Goal: Task Accomplishment & Management: Complete application form

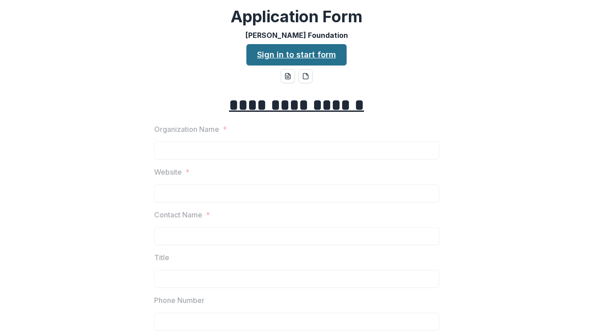
click at [310, 57] on link "Sign in to start form" at bounding box center [296, 54] width 100 height 21
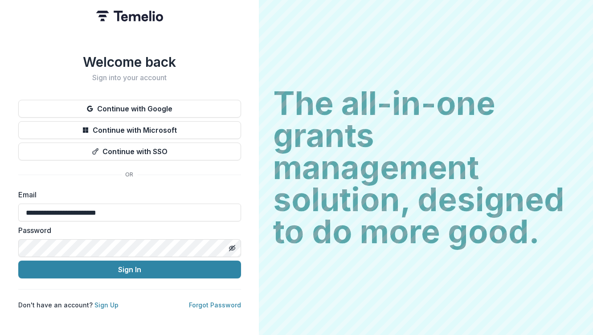
type input "**********"
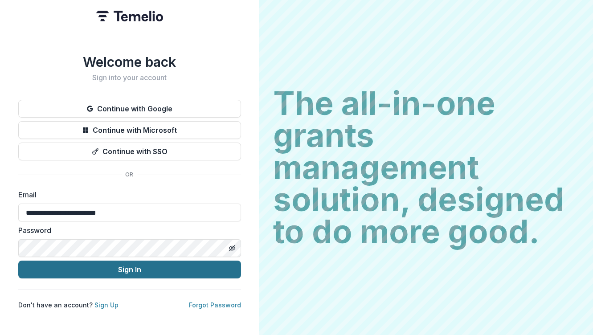
click at [160, 265] on button "Sign In" at bounding box center [129, 269] width 223 height 18
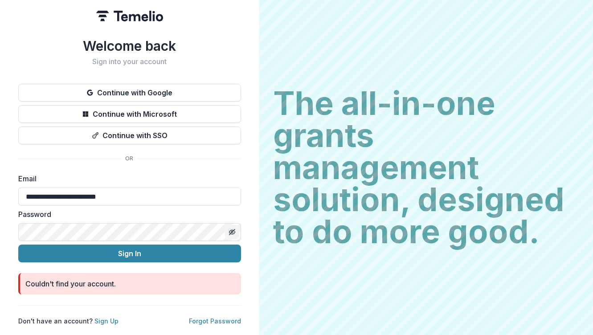
click at [232, 229] on icon "Toggle password visibility" at bounding box center [231, 231] width 7 height 7
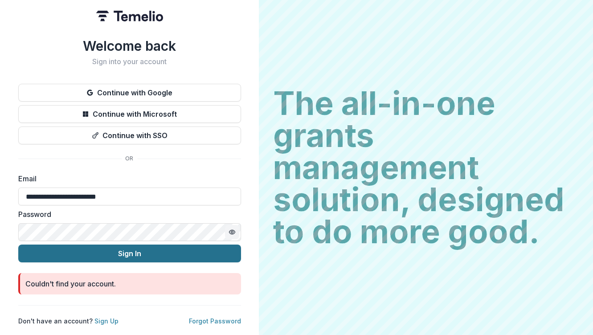
click at [49, 249] on button "Sign In" at bounding box center [129, 253] width 223 height 18
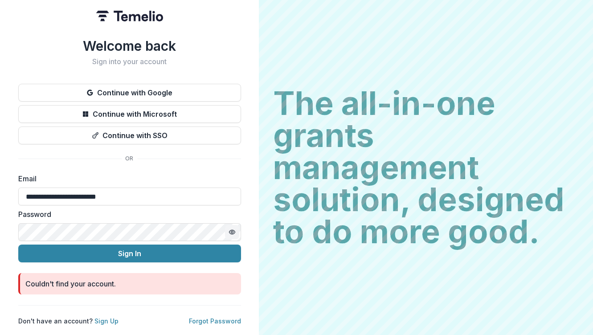
click at [233, 231] on circle "Toggle password visibility" at bounding box center [232, 232] width 2 height 2
click at [0, 228] on html "**********" at bounding box center [296, 167] width 593 height 335
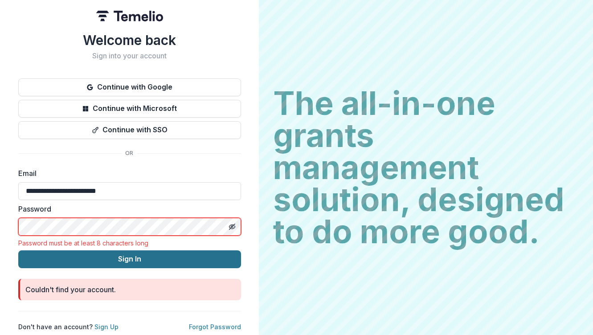
click at [136, 251] on button "Sign In" at bounding box center [129, 259] width 223 height 18
click at [162, 251] on button "Sign In" at bounding box center [129, 259] width 223 height 18
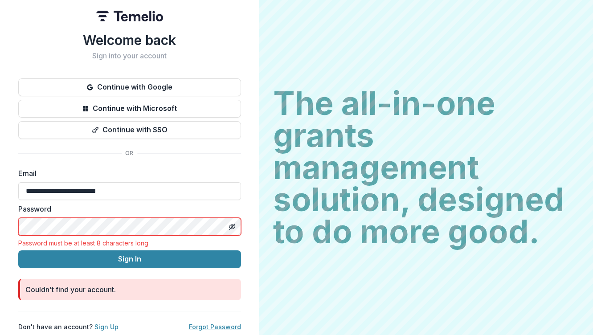
click at [206, 323] on link "Forgot Password" at bounding box center [215, 327] width 52 height 8
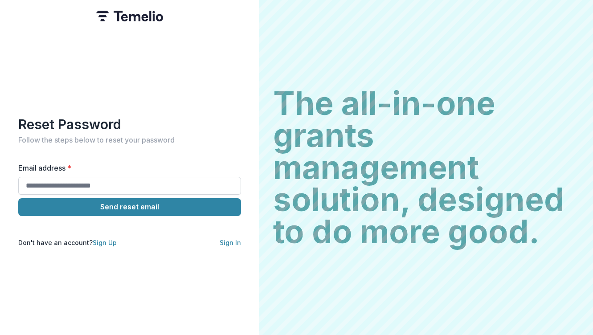
click at [98, 178] on input "Email address *" at bounding box center [129, 186] width 223 height 18
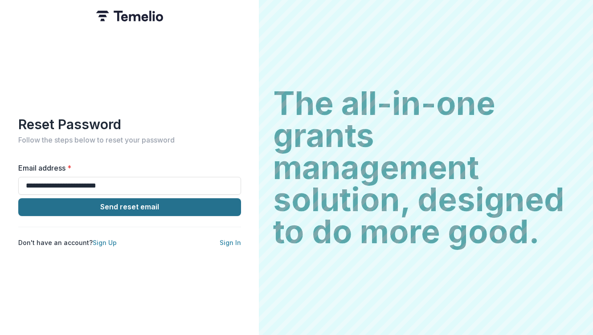
type input "**********"
click at [122, 206] on button "Send reset email" at bounding box center [129, 207] width 223 height 18
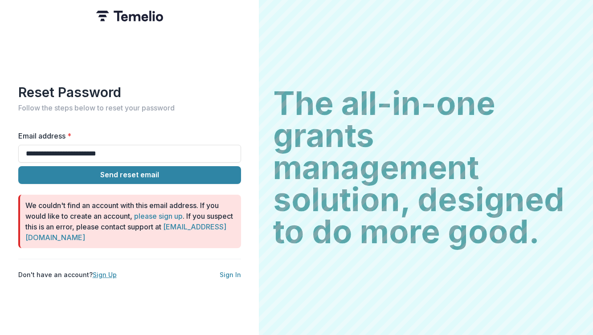
click at [104, 271] on link "Sign Up" at bounding box center [105, 275] width 24 height 8
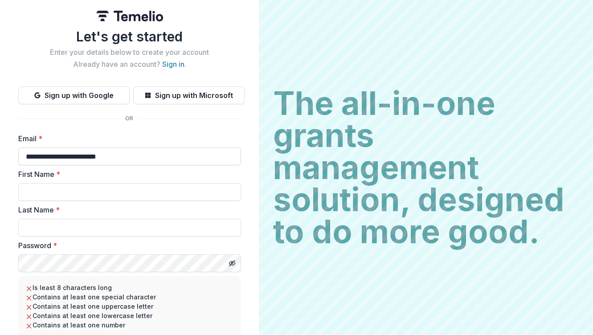
type input "**********"
type input "*****"
type input "*******"
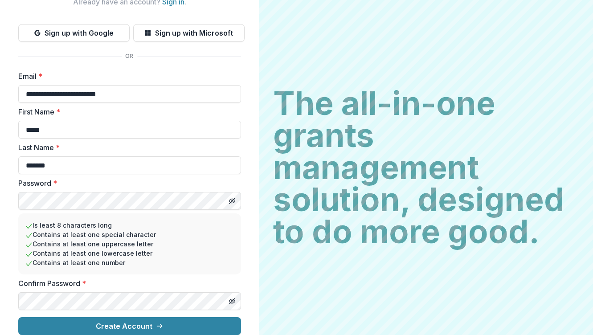
scroll to position [69, 0]
click at [229, 197] on icon "Toggle password visibility" at bounding box center [231, 200] width 7 height 7
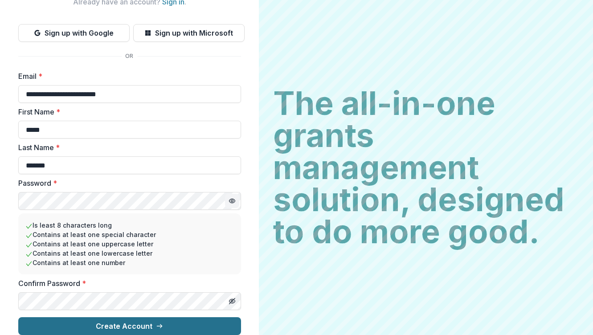
click at [174, 323] on button "Create Account" at bounding box center [129, 326] width 223 height 18
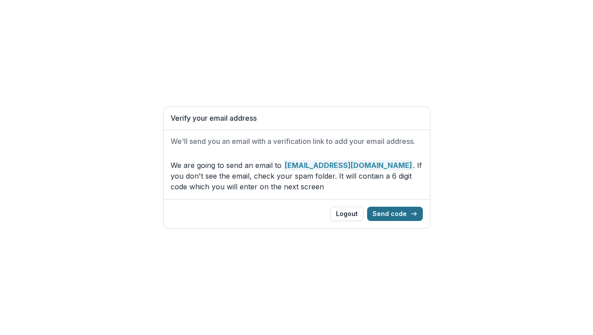
click at [395, 212] on button "Send code" at bounding box center [395, 214] width 56 height 14
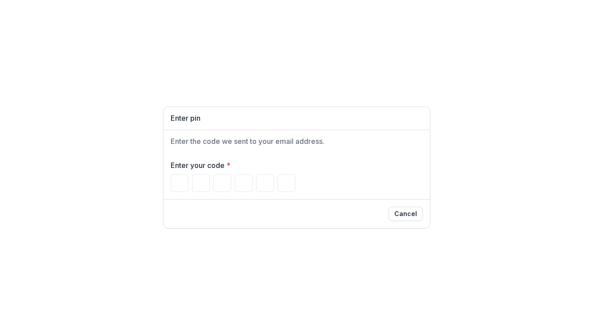
click at [232, 188] on div at bounding box center [297, 183] width 252 height 18
click at [184, 181] on input "Please enter your pin code" at bounding box center [180, 183] width 18 height 18
click at [186, 203] on div "Cancel" at bounding box center [296, 213] width 266 height 29
click at [180, 183] on input "Please enter your pin code" at bounding box center [180, 183] width 18 height 18
type input "*"
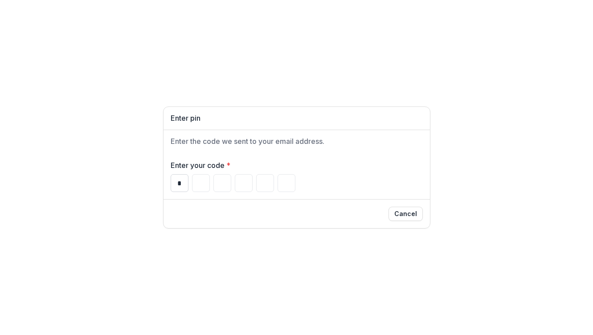
type input "*"
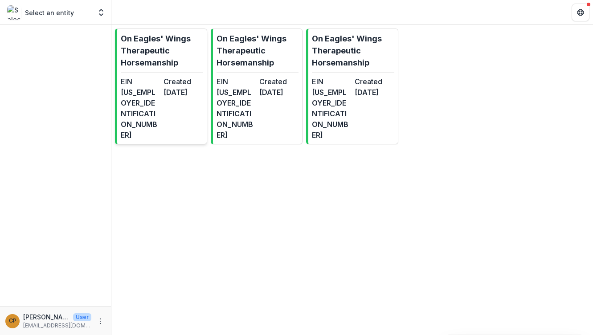
click at [171, 89] on dd "4 months ago" at bounding box center [182, 92] width 39 height 11
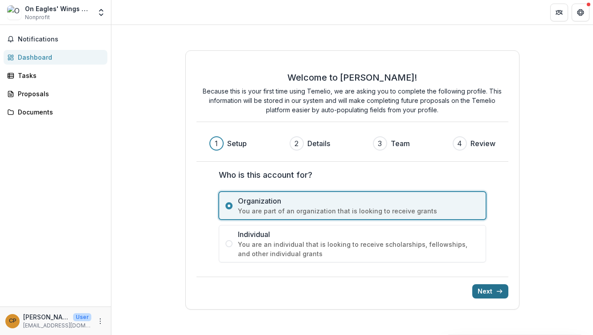
click at [484, 292] on button "Next" at bounding box center [490, 291] width 36 height 14
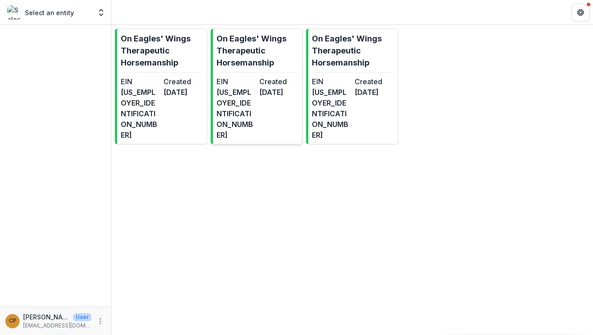
click at [286, 81] on dt "Created" at bounding box center [278, 81] width 39 height 11
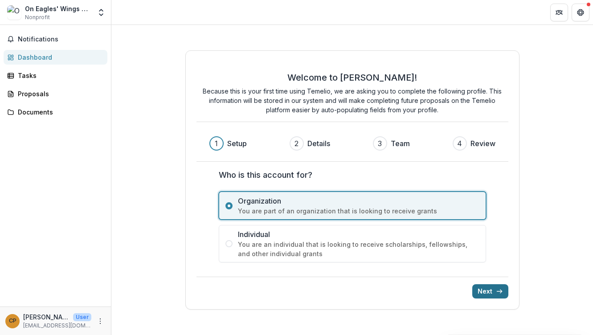
click at [493, 291] on button "Next" at bounding box center [490, 291] width 36 height 14
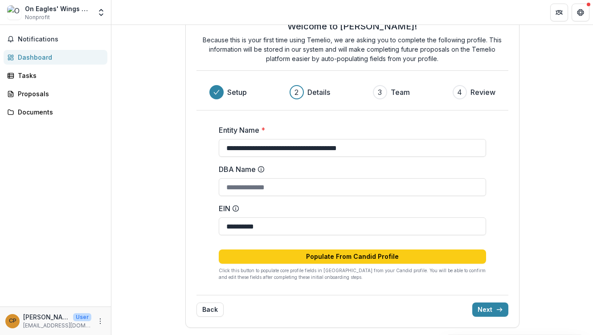
scroll to position [33, 0]
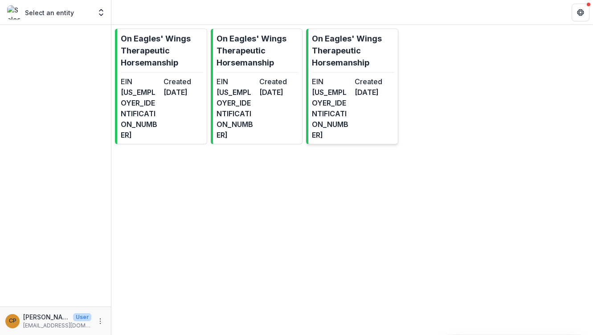
click at [328, 80] on dt "EIN" at bounding box center [331, 81] width 39 height 11
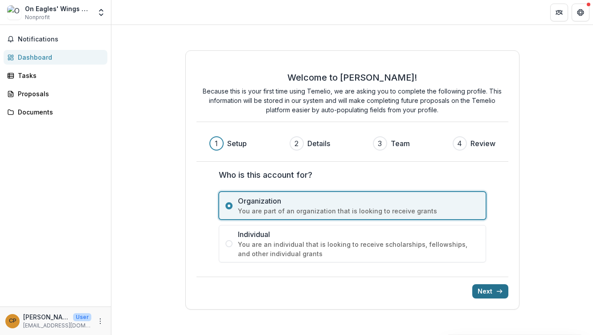
click at [490, 290] on button "Next" at bounding box center [490, 291] width 36 height 14
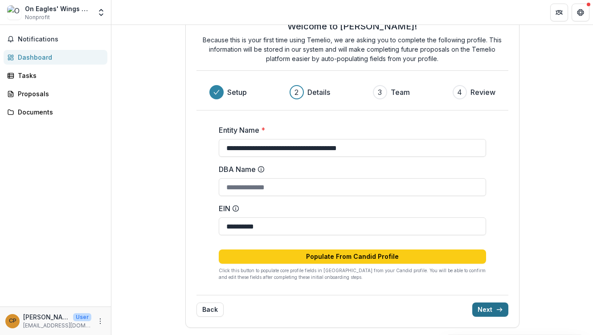
scroll to position [33, 0]
click at [500, 310] on polyline "submit" at bounding box center [501, 310] width 2 height 4
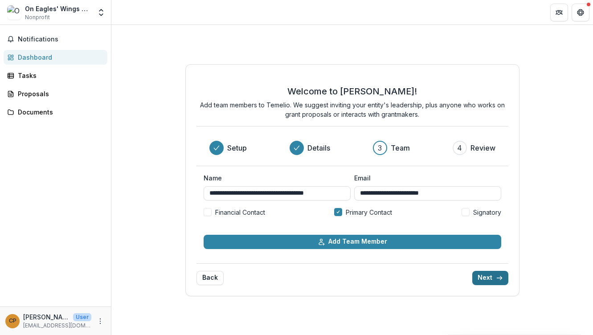
click at [486, 280] on button "Next" at bounding box center [490, 278] width 36 height 14
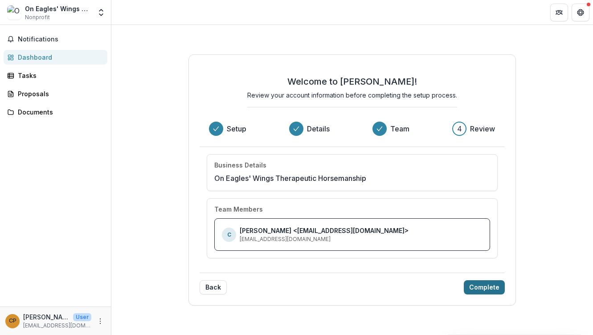
click at [488, 286] on button "Complete" at bounding box center [483, 287] width 41 height 14
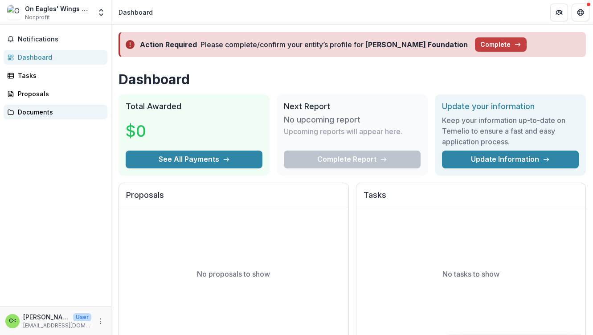
click at [48, 117] on link "Documents" at bounding box center [56, 112] width 104 height 15
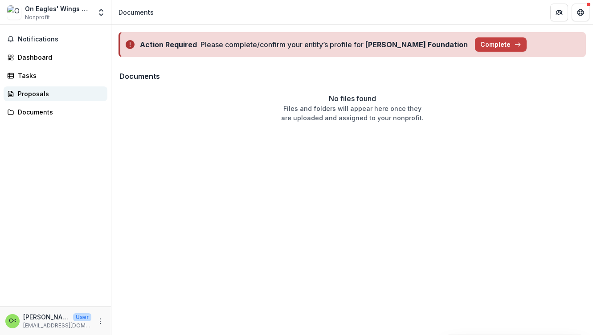
click at [42, 98] on div "Proposals" at bounding box center [59, 93] width 82 height 9
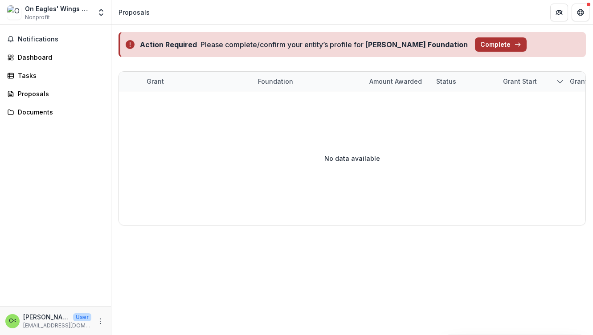
click at [475, 44] on button "Complete" at bounding box center [501, 44] width 52 height 14
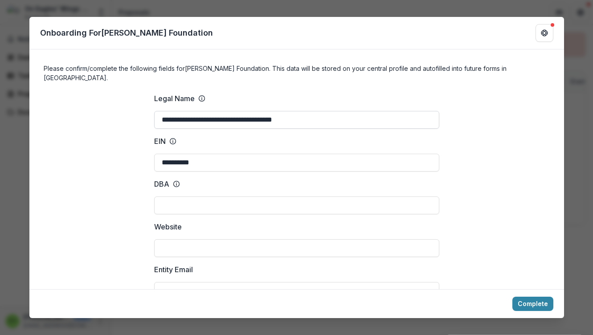
drag, startPoint x: 316, startPoint y: 110, endPoint x: 220, endPoint y: 110, distance: 96.6
drag, startPoint x: 285, startPoint y: 110, endPoint x: 233, endPoint y: 110, distance: 51.6
click at [232, 111] on input "**********" at bounding box center [296, 120] width 285 height 18
type input "**********"
click at [207, 196] on input "DBA" at bounding box center [296, 205] width 285 height 18
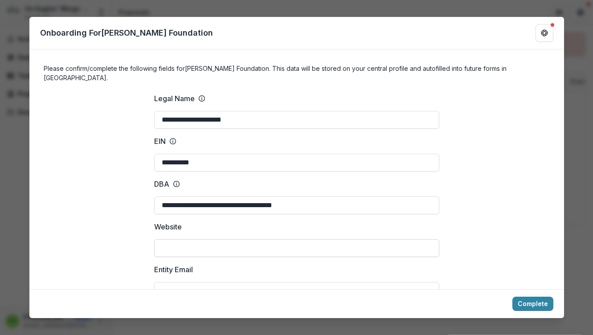
type input "**********"
click at [201, 239] on input "Website" at bounding box center [296, 248] width 285 height 18
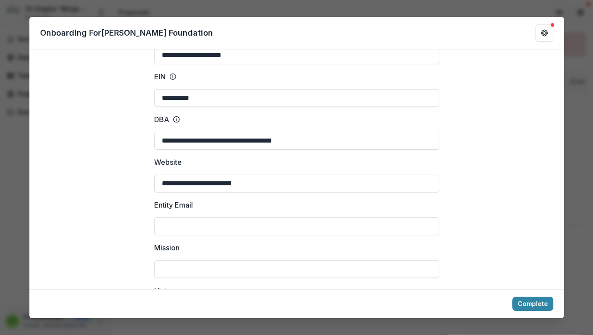
scroll to position [98, 0]
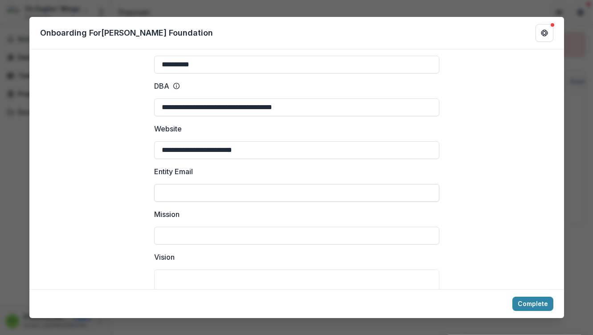
type input "**********"
click at [340, 227] on input "Mission" at bounding box center [296, 236] width 285 height 18
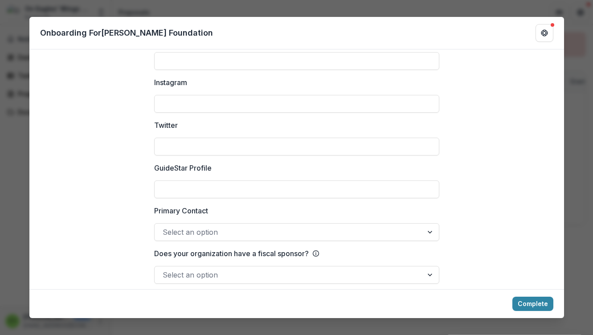
scroll to position [1241, 0]
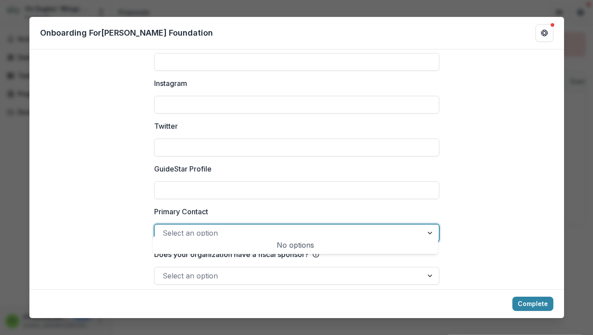
click at [340, 227] on div at bounding box center [289, 233] width 252 height 12
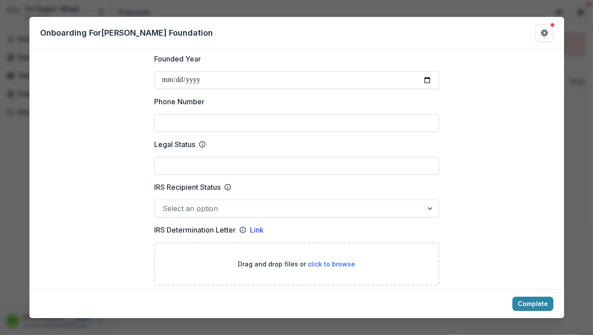
scroll to position [368, 0]
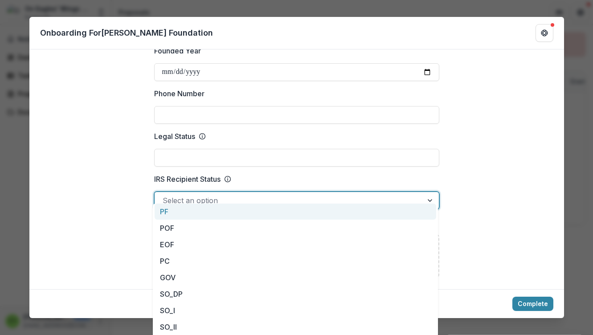
click at [312, 194] on div at bounding box center [289, 200] width 252 height 12
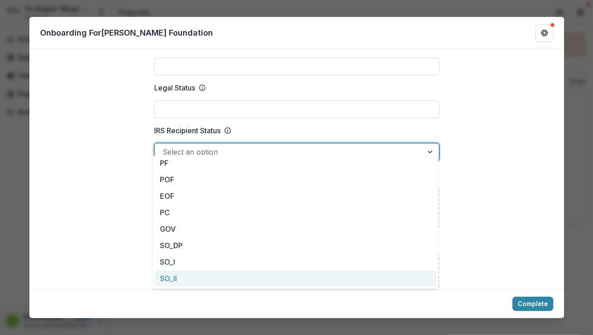
scroll to position [0, 0]
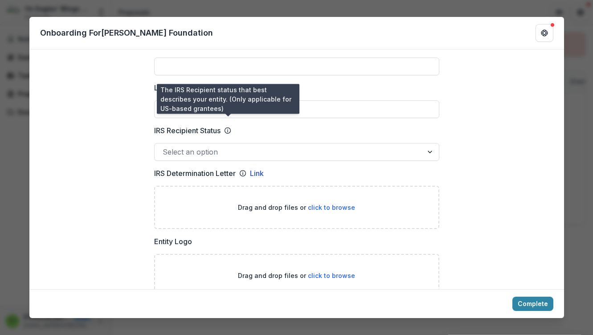
click at [228, 127] on icon at bounding box center [227, 130] width 7 height 7
click at [165, 146] on input "IRS Recipient Status" at bounding box center [164, 151] width 2 height 11
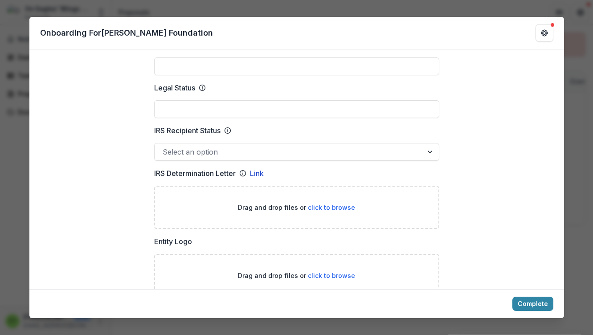
click at [228, 127] on icon at bounding box center [227, 130] width 7 height 7
click at [165, 146] on input "IRS Recipient Status" at bounding box center [164, 151] width 2 height 11
click at [228, 127] on icon at bounding box center [227, 130] width 7 height 7
click at [165, 146] on input "IRS Recipient Status" at bounding box center [164, 151] width 2 height 11
click at [227, 127] on icon at bounding box center [227, 130] width 7 height 7
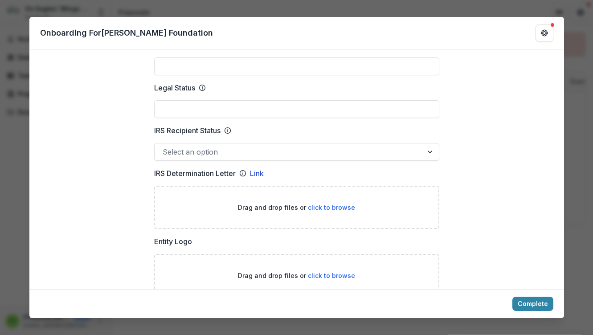
click at [165, 146] on input "IRS Recipient Status" at bounding box center [164, 151] width 2 height 11
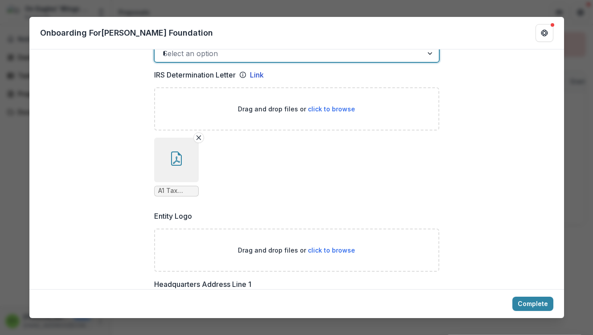
scroll to position [390, 0]
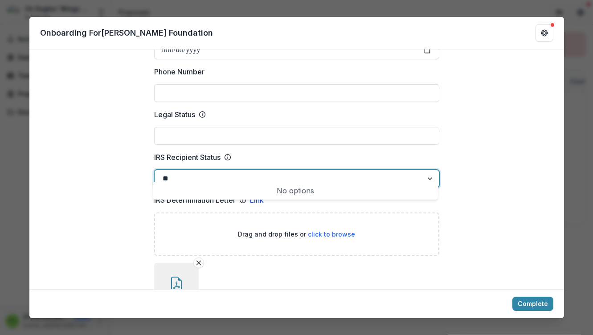
type input "*"
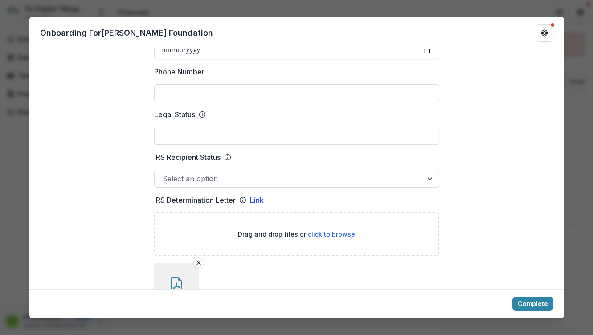
click at [343, 112] on div "Legal Status" at bounding box center [296, 127] width 285 height 36
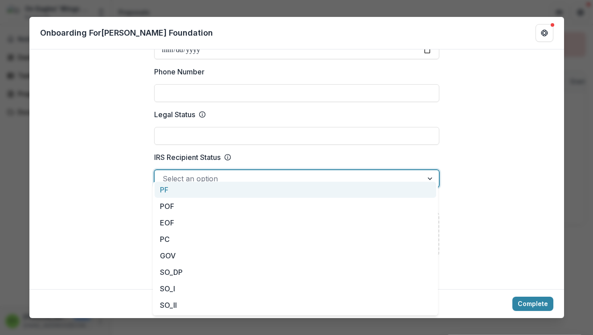
click at [427, 170] on div at bounding box center [431, 178] width 16 height 17
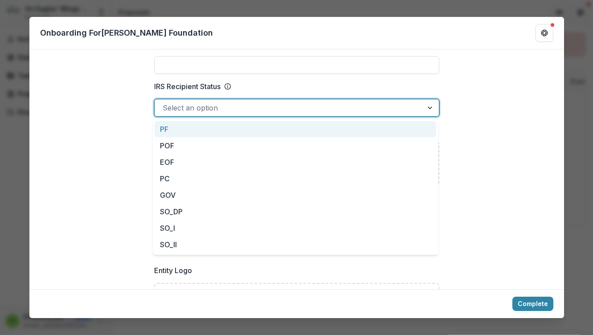
scroll to position [441, 0]
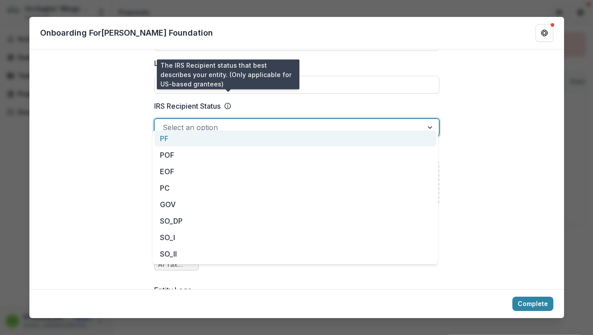
click at [228, 102] on icon at bounding box center [227, 105] width 7 height 7
click at [165, 122] on input "IRS Recipient Status" at bounding box center [164, 127] width 2 height 11
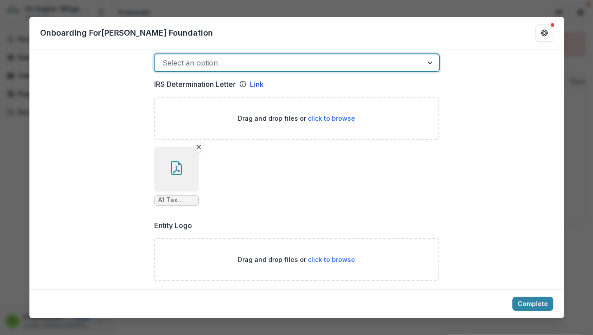
scroll to position [542, 0]
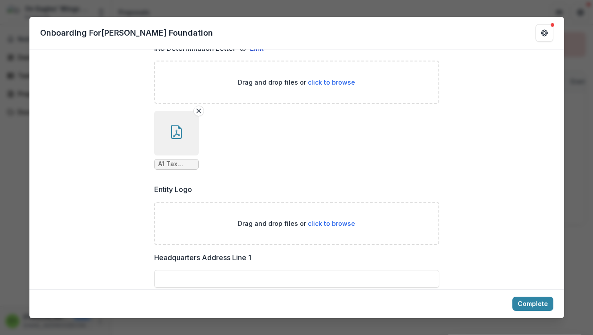
click at [214, 221] on div "Drag and drop files or click to browse" at bounding box center [296, 223] width 285 height 43
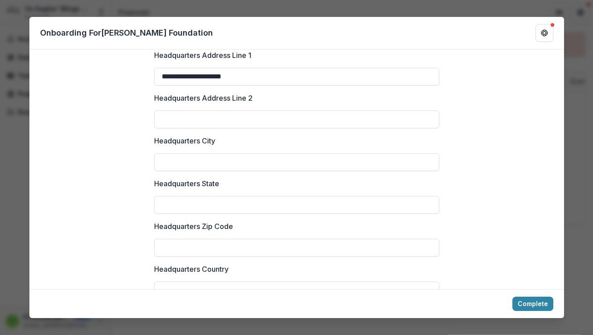
scroll to position [818, 0]
type input "**********"
type input "********"
type input "**********"
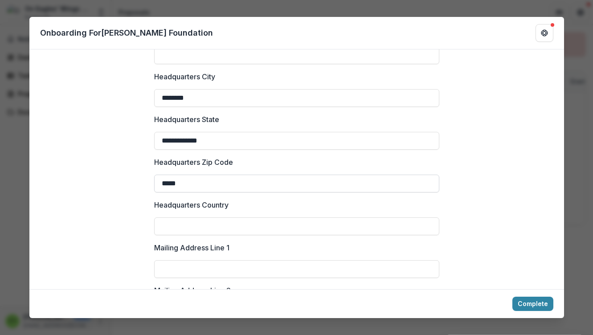
scroll to position [910, 0]
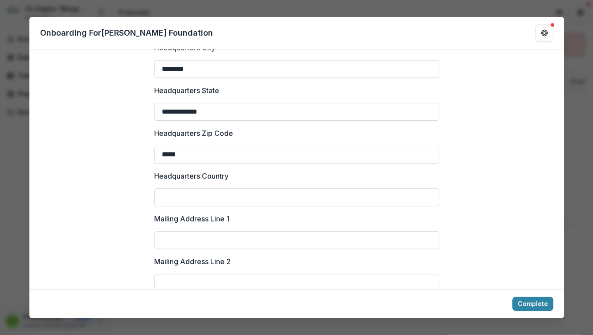
type input "*****"
type input "**********"
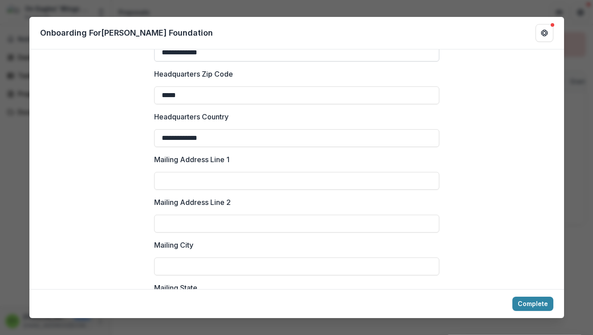
scroll to position [1050, 0]
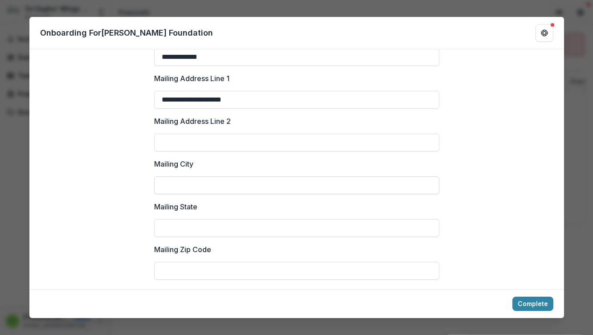
type input "**********"
type input "********"
type input "**********"
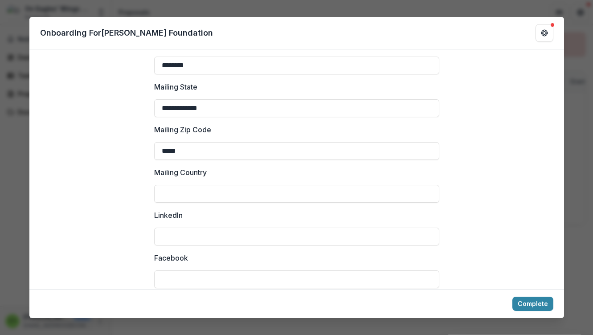
scroll to position [1178, 0]
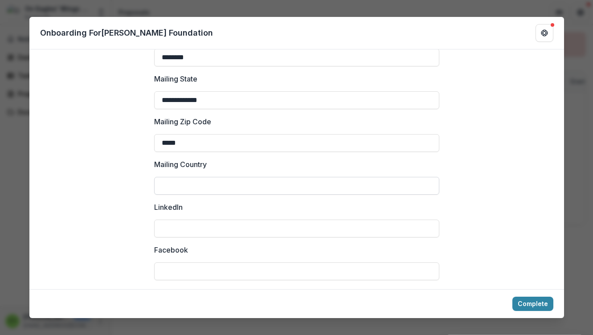
type input "*****"
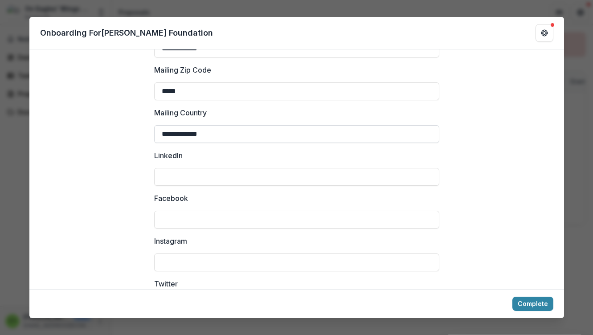
scroll to position [1253, 0]
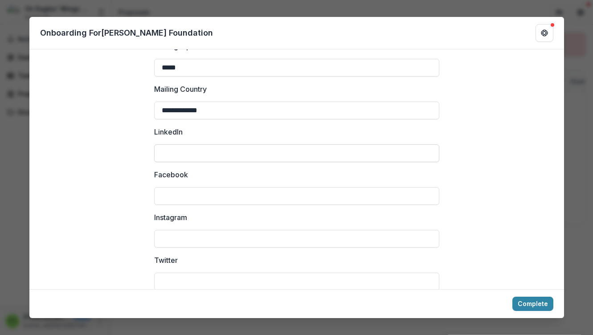
type input "**********"
click at [182, 148] on input "LinkedIn" at bounding box center [296, 153] width 285 height 18
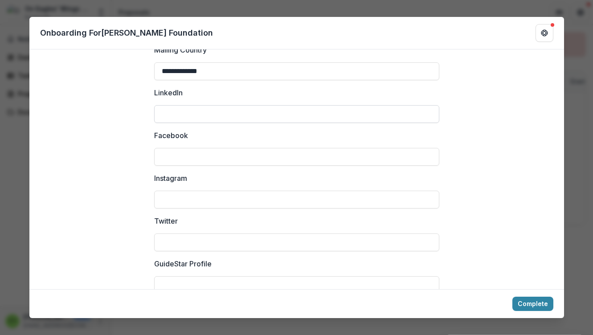
scroll to position [1305, 0]
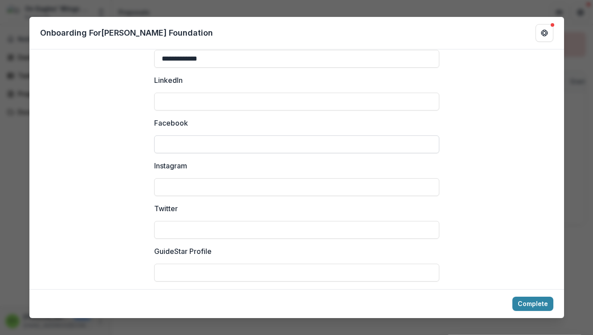
click at [178, 141] on input "Facebook" at bounding box center [296, 144] width 285 height 18
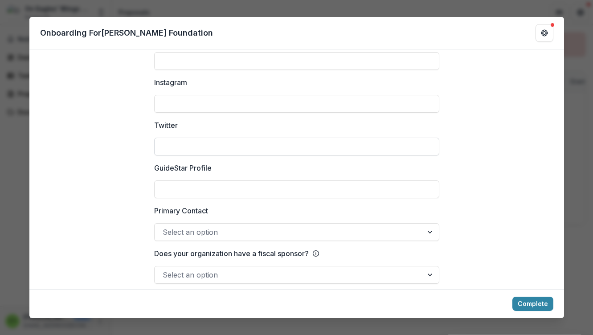
scroll to position [1387, 0]
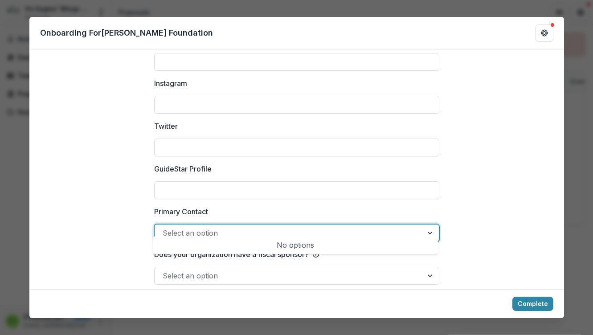
click at [199, 228] on div "Select an option" at bounding box center [289, 233] width 252 height 11
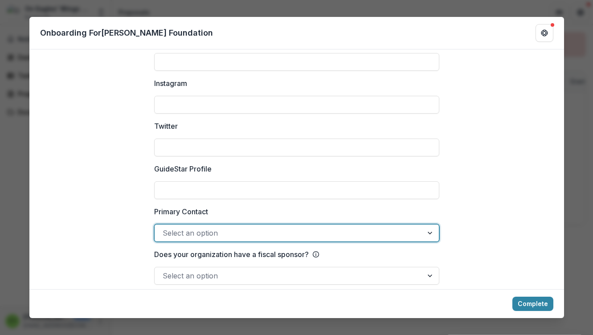
click at [199, 228] on div "Select an option" at bounding box center [289, 233] width 252 height 11
click at [221, 269] on div at bounding box center [289, 275] width 252 height 12
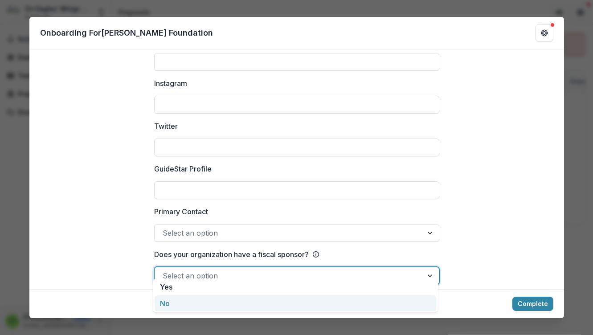
click at [215, 301] on div "No" at bounding box center [294, 303] width 281 height 16
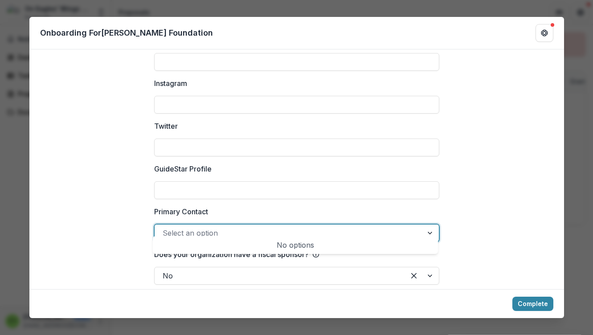
click at [201, 228] on div "Select an option" at bounding box center [289, 233] width 252 height 11
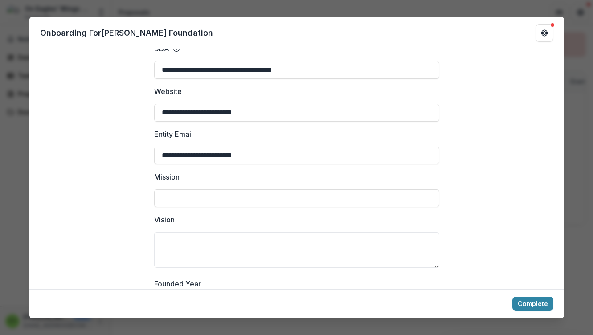
scroll to position [163, 0]
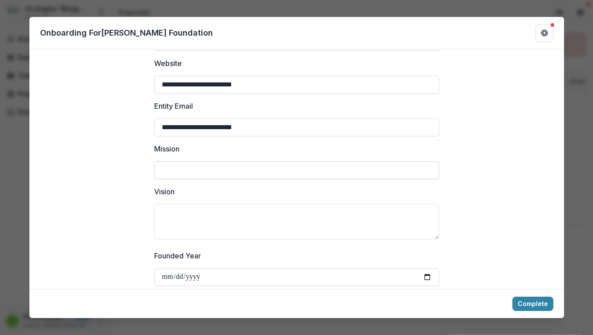
click at [186, 161] on input "Mission" at bounding box center [296, 170] width 285 height 18
paste input "**********"
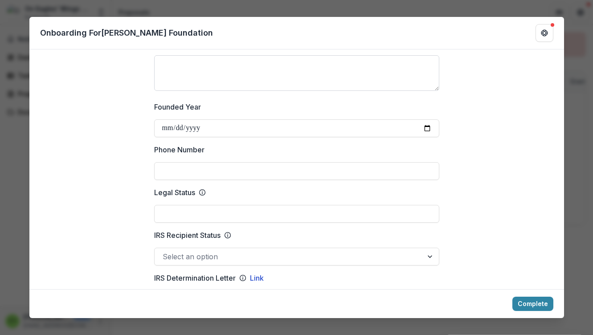
scroll to position [354, 0]
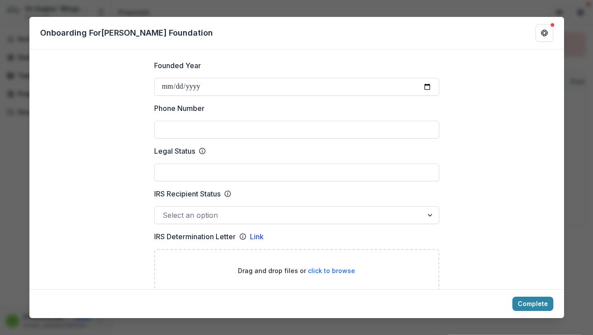
type input "**********"
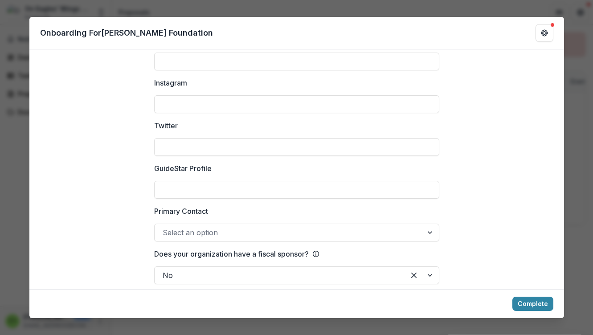
scroll to position [1387, 0]
type input "**********"
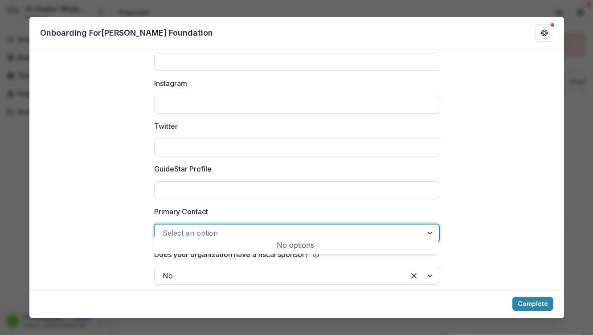
click at [273, 227] on div at bounding box center [289, 233] width 252 height 12
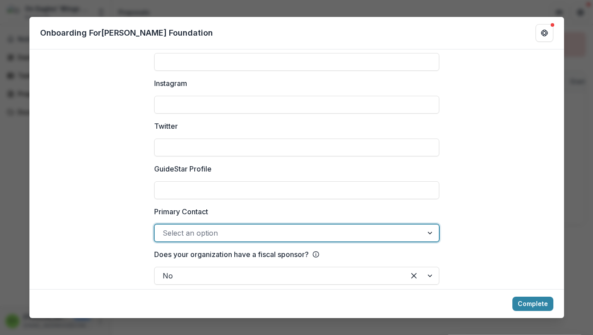
click at [273, 227] on div at bounding box center [289, 233] width 252 height 12
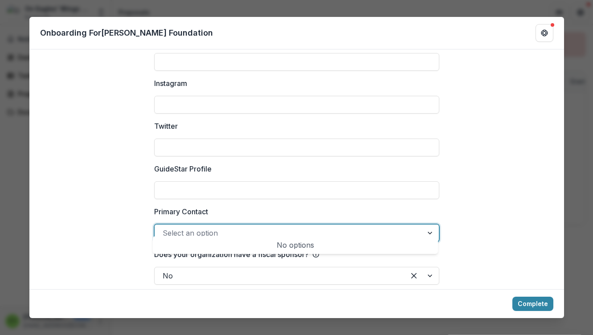
click at [273, 227] on div at bounding box center [289, 233] width 252 height 12
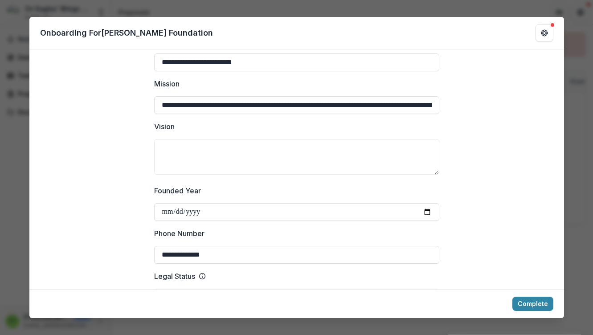
scroll to position [228, 0]
click at [332, 146] on textarea "Vision" at bounding box center [296, 157] width 285 height 36
click at [240, 139] on textarea "**********" at bounding box center [296, 157] width 285 height 36
drag, startPoint x: 419, startPoint y: 137, endPoint x: 328, endPoint y: 141, distance: 91.4
click at [328, 141] on textarea "**********" at bounding box center [296, 157] width 285 height 36
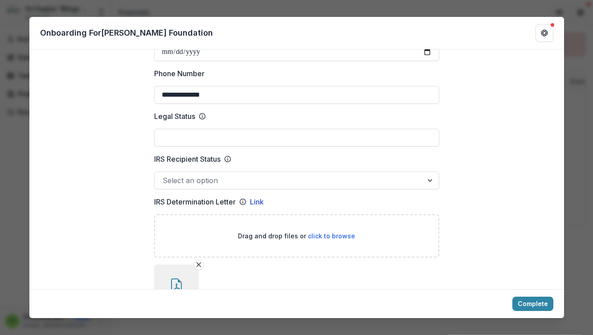
scroll to position [397, 0]
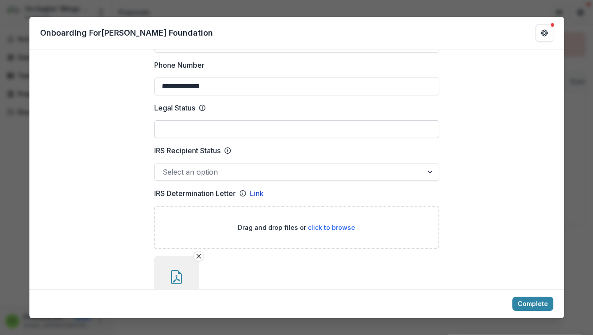
type textarea "**********"
click at [285, 120] on input "Legal Status" at bounding box center [296, 129] width 285 height 18
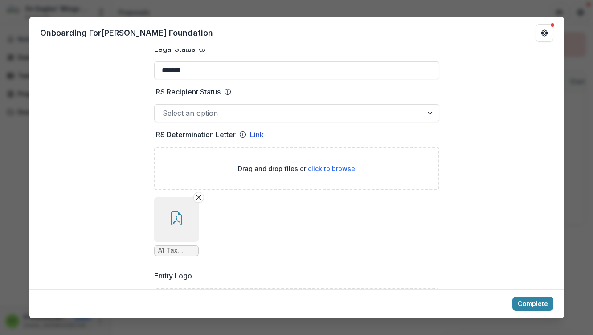
scroll to position [459, 0]
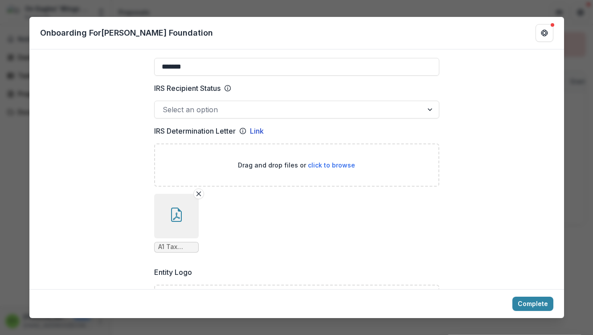
type input "*******"
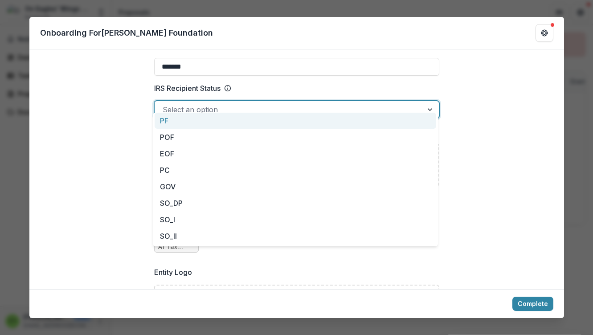
click at [295, 103] on div at bounding box center [289, 109] width 252 height 12
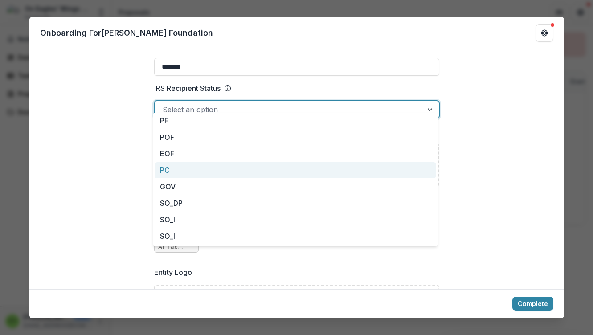
click at [217, 175] on div "PC" at bounding box center [294, 170] width 281 height 16
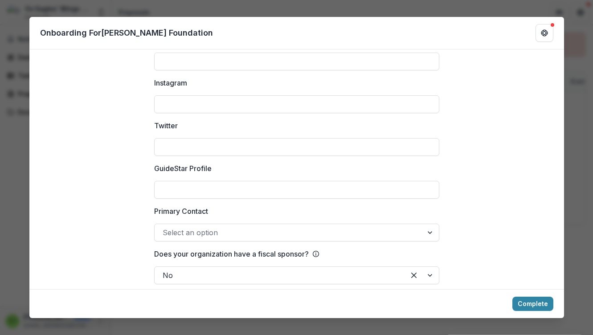
scroll to position [1387, 0]
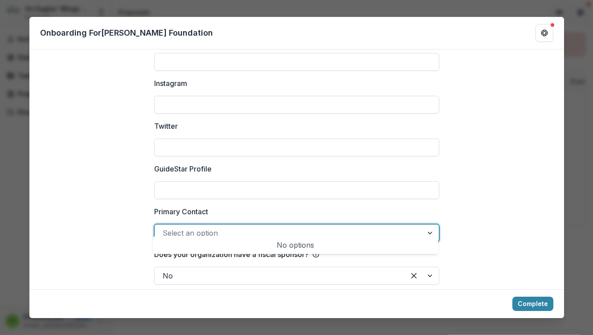
click at [427, 224] on div at bounding box center [431, 232] width 16 height 17
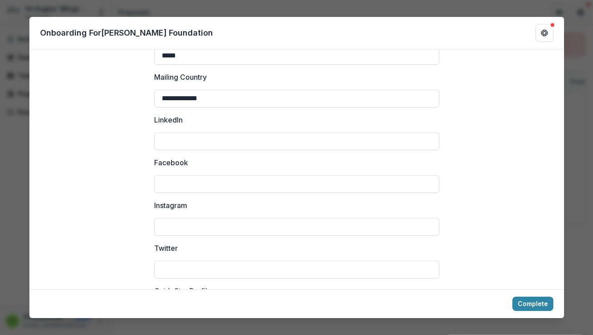
scroll to position [1260, 0]
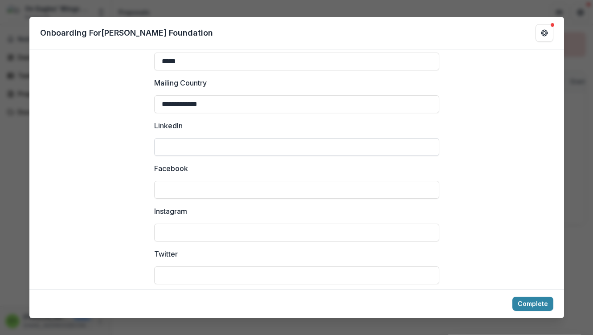
click at [189, 138] on input "LinkedIn" at bounding box center [296, 147] width 285 height 18
paste input "**********"
type input "**********"
click at [178, 181] on input "Facebook" at bounding box center [296, 190] width 285 height 18
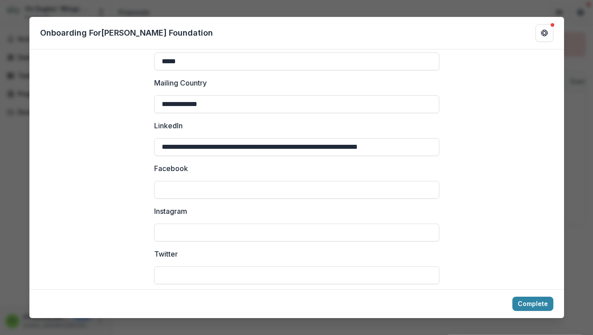
paste input "**********"
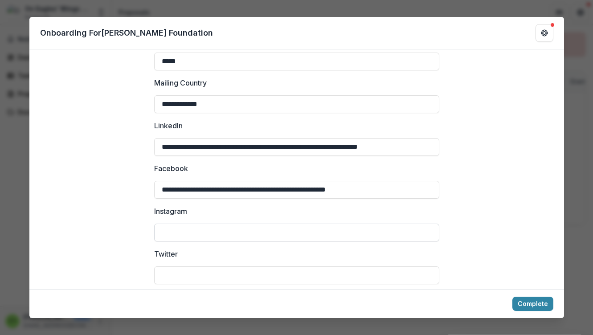
type input "**********"
click at [176, 224] on input "Instagram" at bounding box center [296, 233] width 285 height 18
paste input "**********"
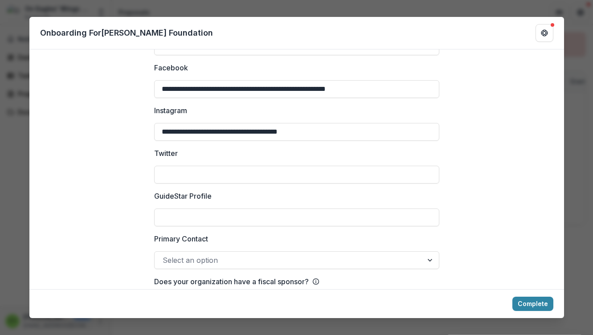
scroll to position [1368, 0]
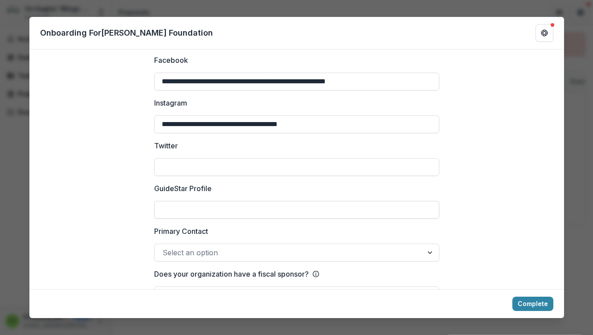
type input "**********"
click at [203, 201] on input "GuideStar Profile" at bounding box center [296, 210] width 285 height 18
paste input "**********"
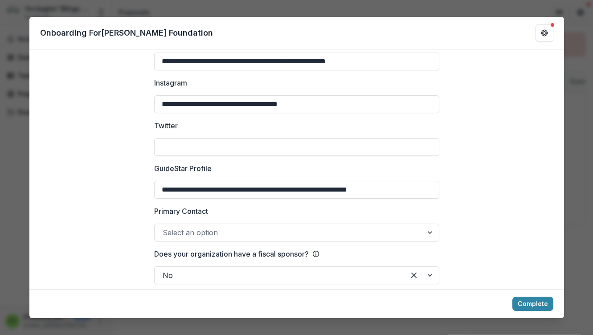
scroll to position [1387, 0]
type input "**********"
click at [180, 228] on div "Select an option" at bounding box center [289, 233] width 252 height 11
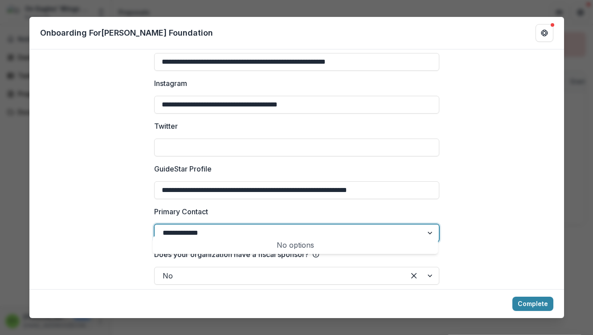
type input "**********"
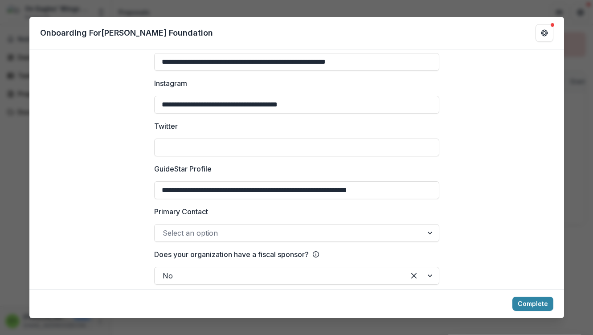
click at [428, 224] on div at bounding box center [431, 232] width 16 height 17
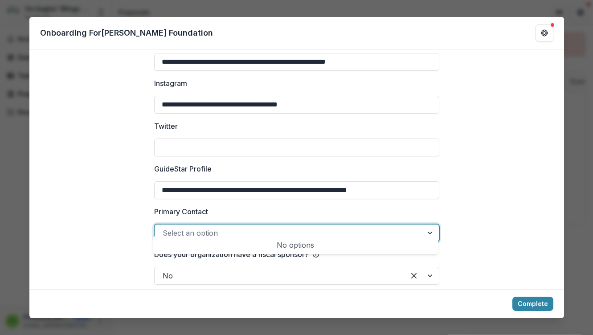
click at [392, 247] on div "No options" at bounding box center [294, 245] width 281 height 18
click at [383, 269] on div at bounding box center [280, 275] width 234 height 12
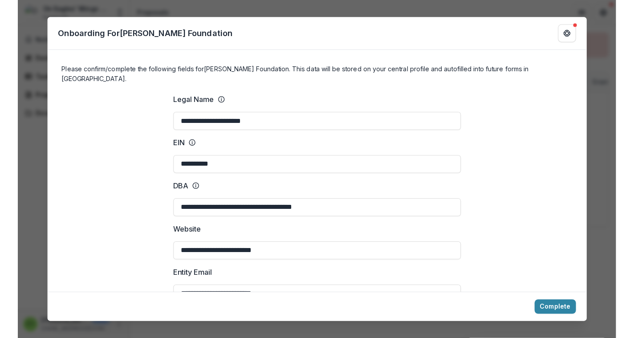
scroll to position [0, 0]
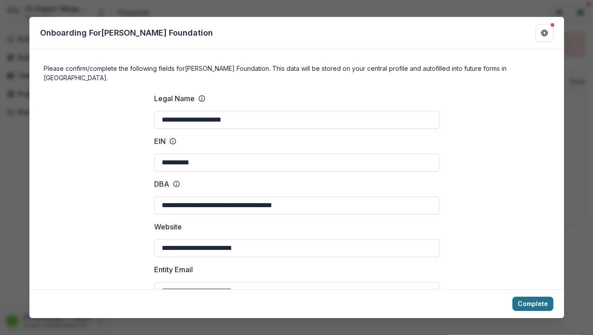
click at [539, 302] on button "Complete" at bounding box center [532, 304] width 41 height 14
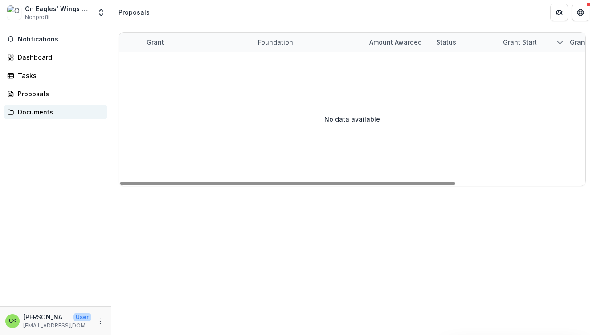
click at [51, 114] on div "Documents" at bounding box center [59, 111] width 82 height 9
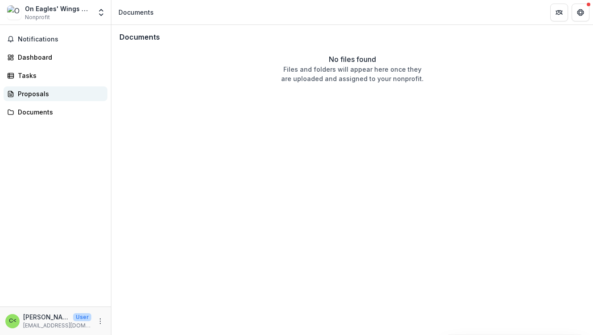
click at [36, 96] on div "Proposals" at bounding box center [59, 93] width 82 height 9
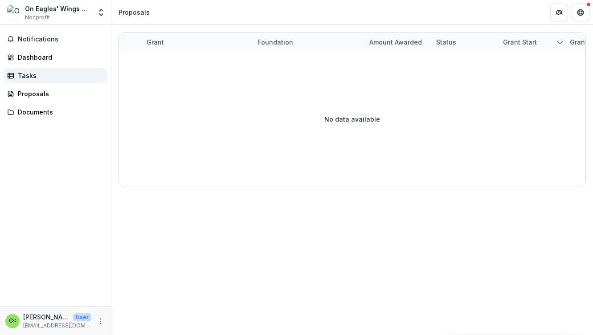
click at [32, 77] on div "Tasks" at bounding box center [59, 75] width 82 height 9
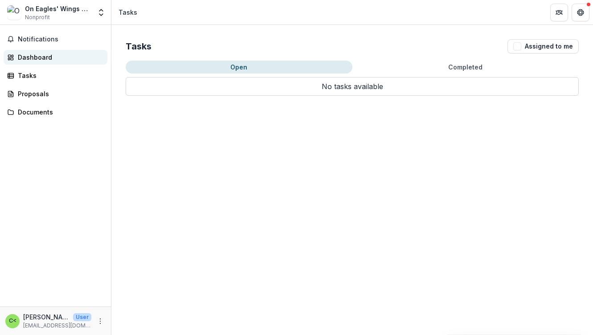
click at [35, 59] on div "Dashboard" at bounding box center [59, 57] width 82 height 9
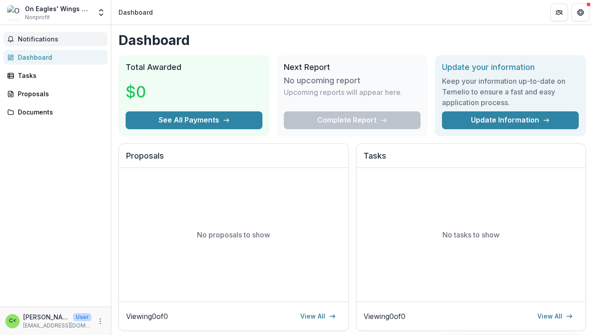
click at [33, 39] on span "Notifications" at bounding box center [61, 40] width 86 height 8
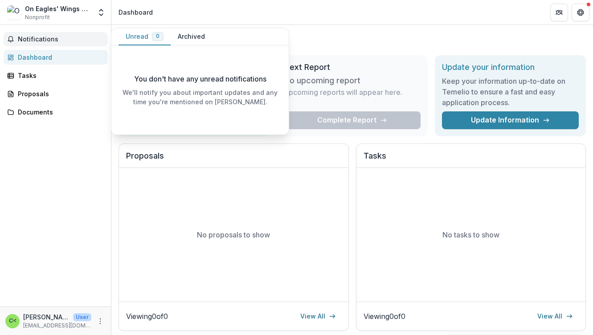
click at [98, 133] on div "Notifications Unread 0 Archived You don't have any unread notifications We'll n…" at bounding box center [55, 165] width 111 height 281
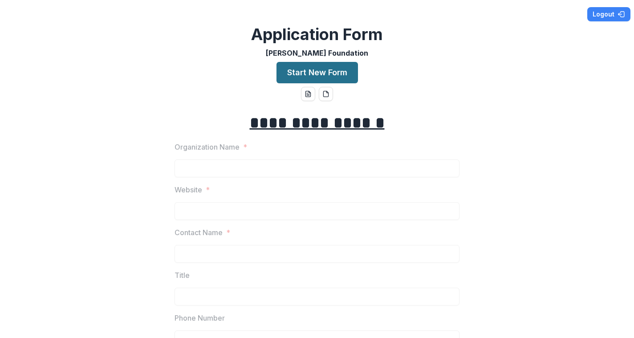
click at [304, 70] on button "Start New Form" at bounding box center [316, 72] width 81 height 21
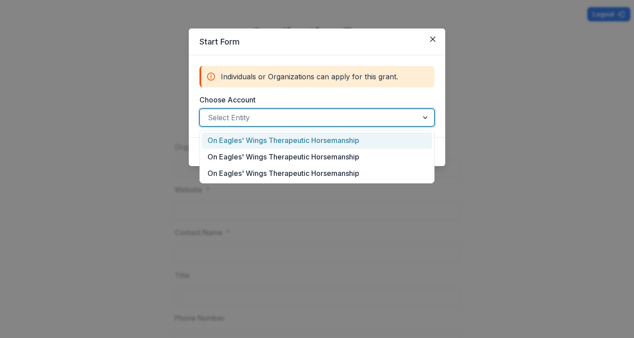
click at [426, 115] on div at bounding box center [426, 117] width 16 height 17
click at [414, 142] on div "On Eagles' Wings Therapeutic Horsemanship" at bounding box center [317, 140] width 231 height 16
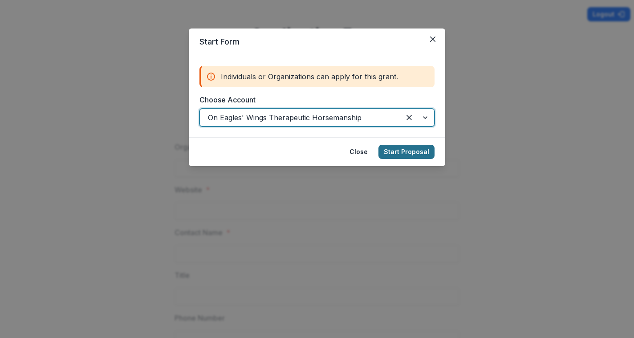
click at [422, 154] on button "Start Proposal" at bounding box center [406, 152] width 56 height 14
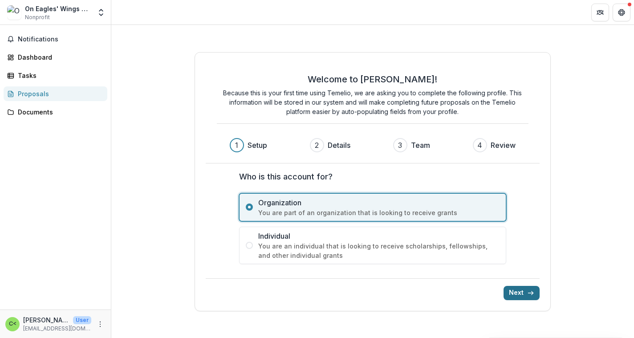
click at [521, 295] on button "Next" at bounding box center [522, 293] width 36 height 14
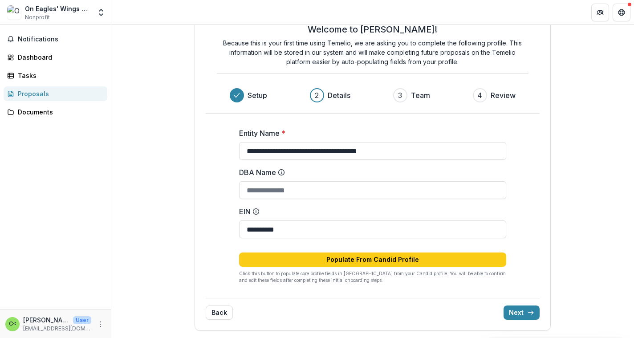
scroll to position [30, 0]
click at [529, 310] on icon "submit" at bounding box center [530, 312] width 7 height 7
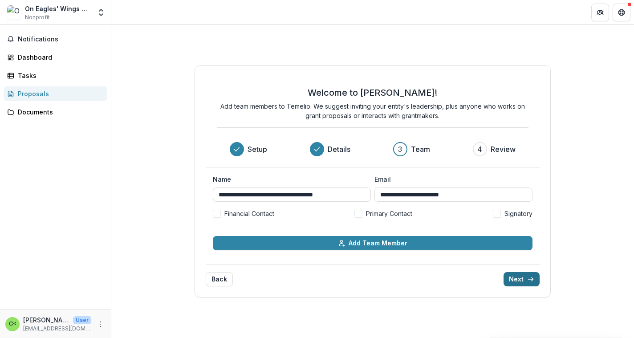
click at [520, 281] on button "Next" at bounding box center [522, 279] width 36 height 14
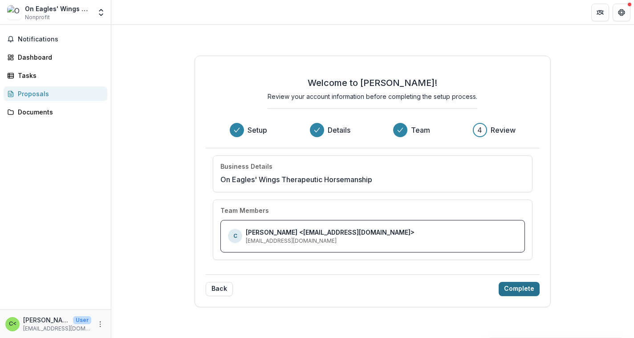
click at [520, 286] on button "Complete" at bounding box center [519, 289] width 41 height 14
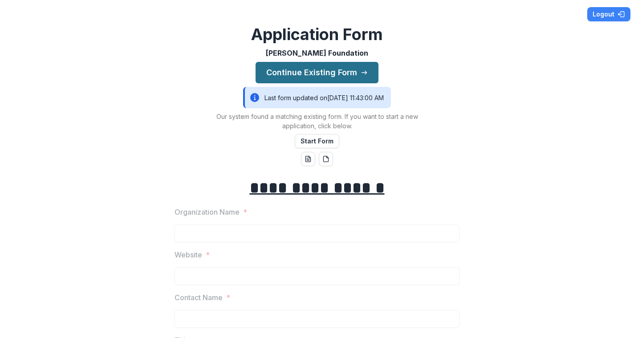
click at [352, 71] on button "Continue Existing Form" at bounding box center [317, 72] width 123 height 21
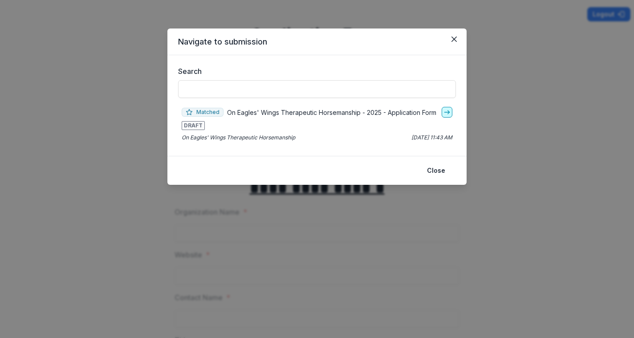
click at [443, 114] on link "go-to" at bounding box center [447, 112] width 11 height 11
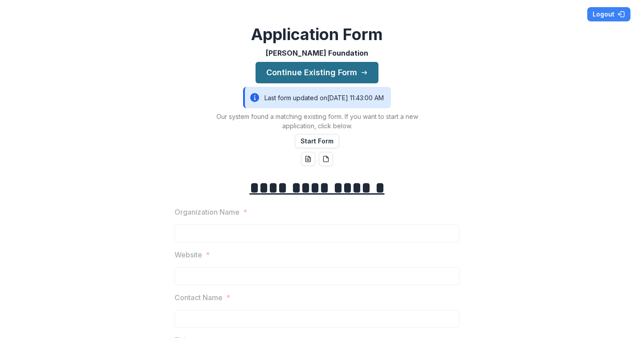
click at [328, 76] on button "Continue Existing Form" at bounding box center [317, 72] width 123 height 21
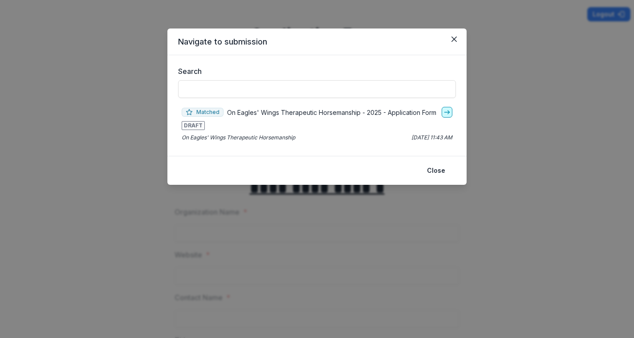
click at [447, 114] on icon "go-to" at bounding box center [446, 112] width 7 height 7
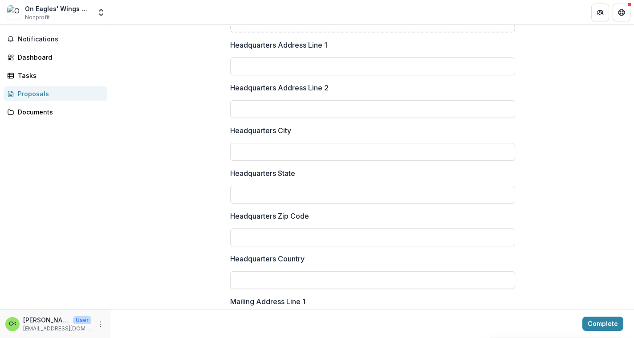
scroll to position [825, 0]
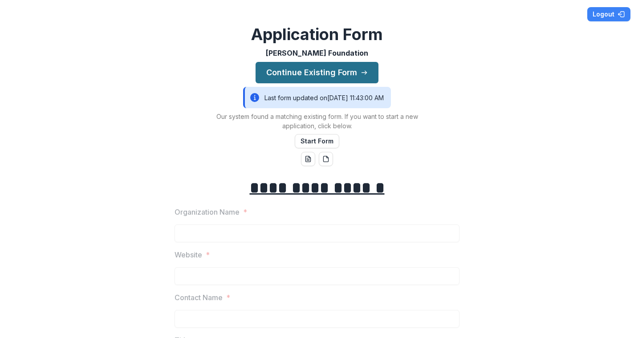
click at [344, 75] on button "Continue Existing Form" at bounding box center [317, 72] width 123 height 21
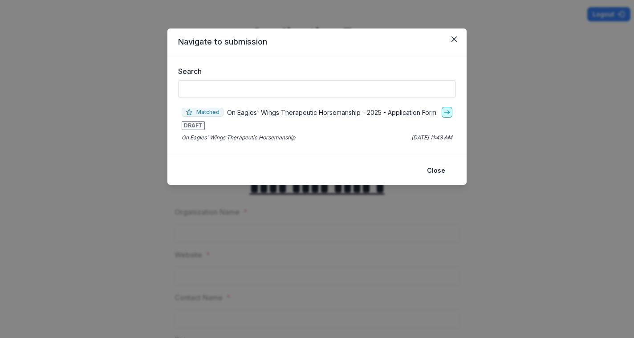
click at [447, 111] on icon "go-to" at bounding box center [446, 112] width 7 height 7
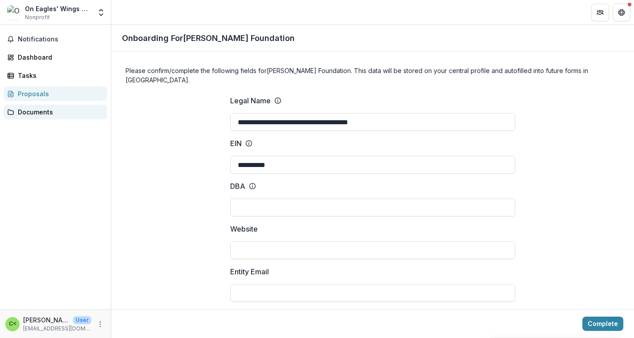
click at [60, 113] on div "Documents" at bounding box center [59, 111] width 82 height 9
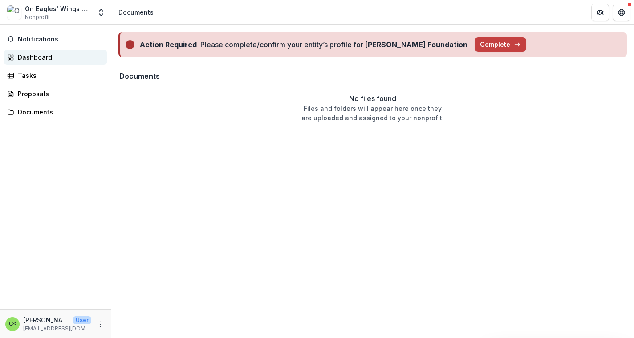
click at [39, 59] on div "Dashboard" at bounding box center [59, 57] width 82 height 9
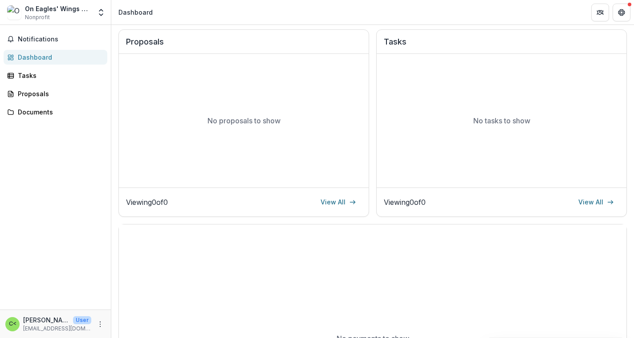
scroll to position [64, 0]
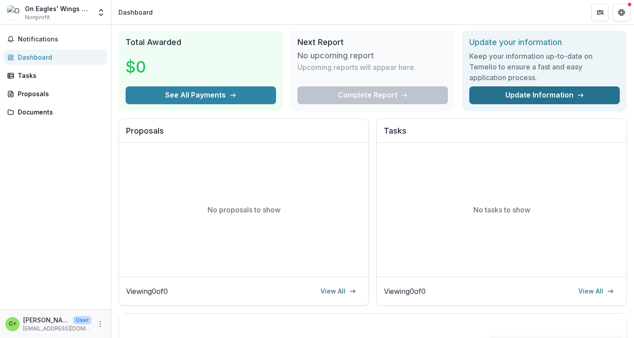
click at [557, 96] on link "Update Information" at bounding box center [544, 95] width 150 height 18
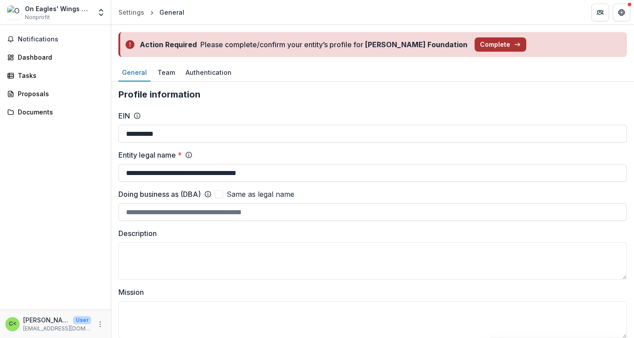
click at [486, 45] on button "Complete" at bounding box center [501, 44] width 52 height 14
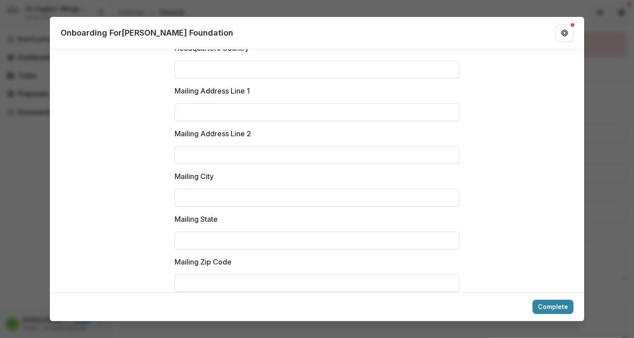
scroll to position [926, 0]
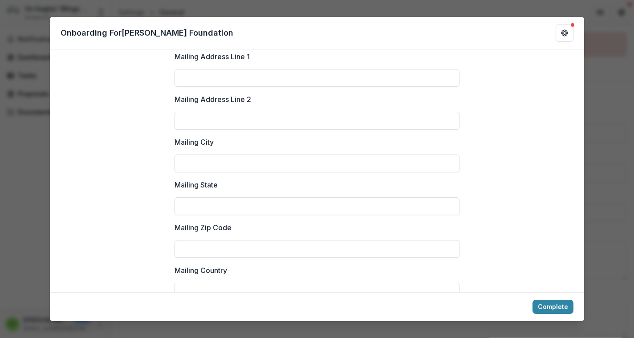
click at [215, 10] on div "**********" at bounding box center [317, 169] width 634 height 338
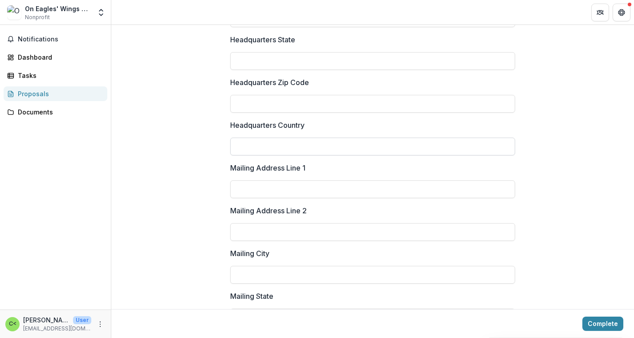
scroll to position [818, 0]
click at [100, 15] on polyline "Open entity switcher" at bounding box center [101, 15] width 4 height 2
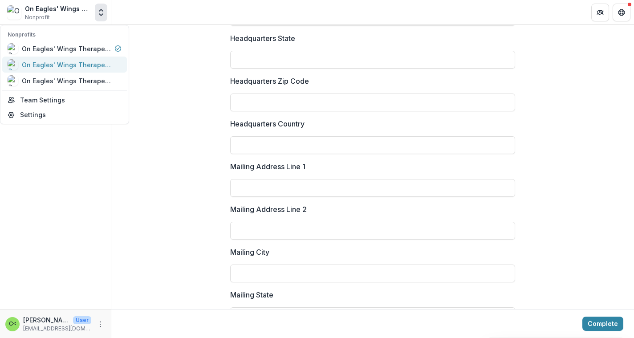
click at [89, 65] on div "On Eagles' Wings Therapeutic Horsemanship" at bounding box center [66, 64] width 89 height 9
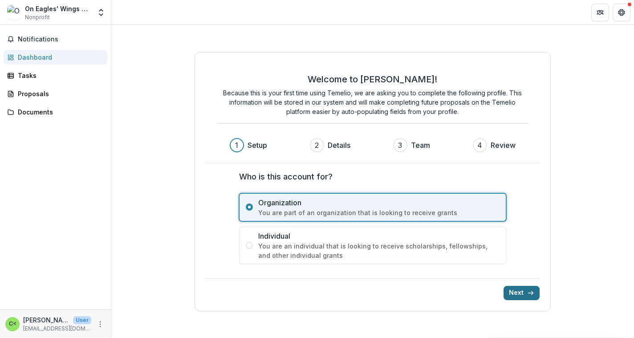
click at [530, 295] on icon "submit" at bounding box center [530, 292] width 7 height 7
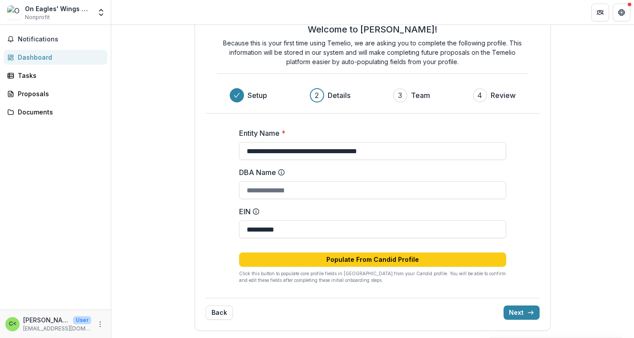
scroll to position [30, 0]
click at [514, 312] on button "Next" at bounding box center [522, 312] width 36 height 14
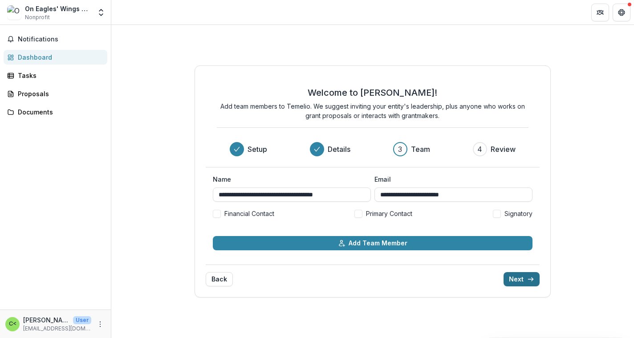
scroll to position [0, 0]
click at [528, 280] on icon "submit" at bounding box center [530, 279] width 7 height 7
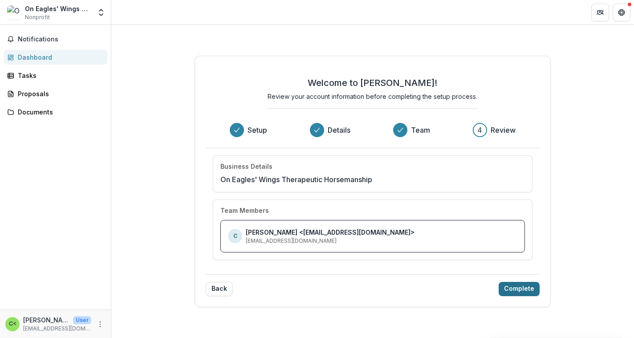
click at [514, 288] on button "Complete" at bounding box center [519, 289] width 41 height 14
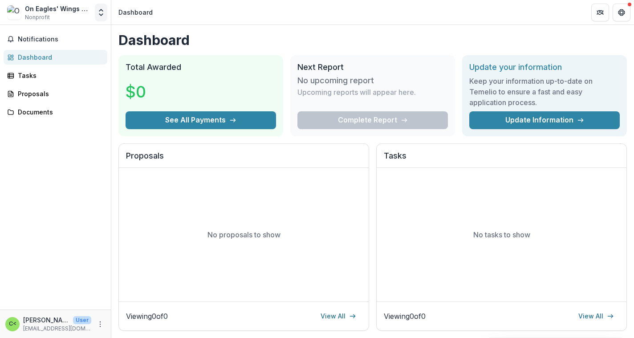
click at [97, 14] on icon "Open entity switcher" at bounding box center [101, 12] width 9 height 9
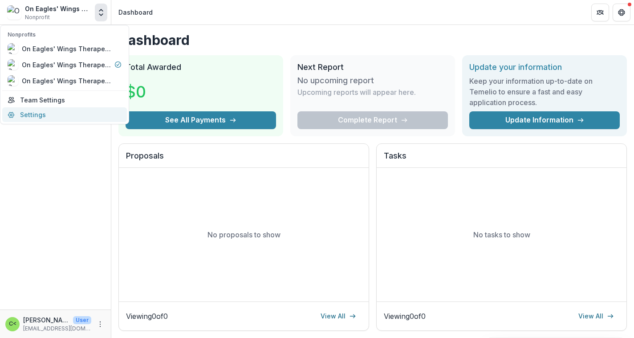
click at [58, 113] on link "Settings" at bounding box center [64, 114] width 125 height 15
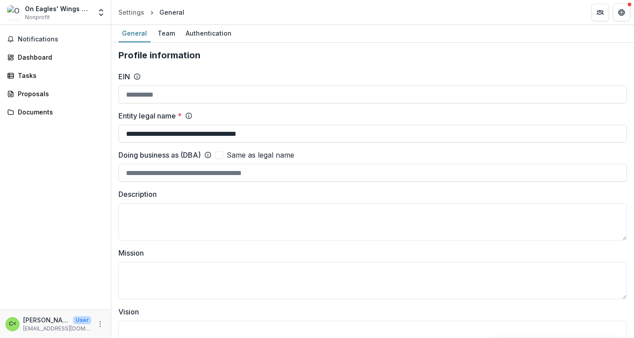
type input "**********"
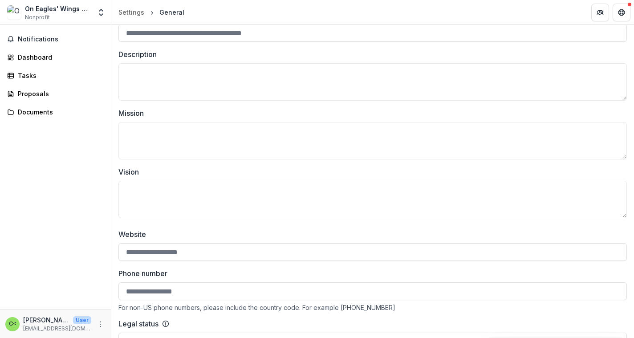
scroll to position [137, 0]
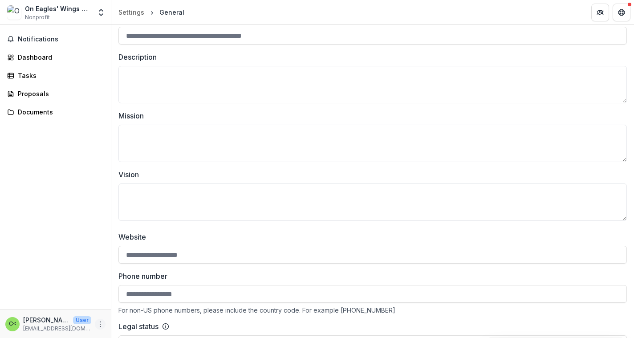
click at [101, 326] on icon "More" at bounding box center [100, 324] width 7 height 7
click at [146, 292] on link "Help Center" at bounding box center [158, 290] width 95 height 15
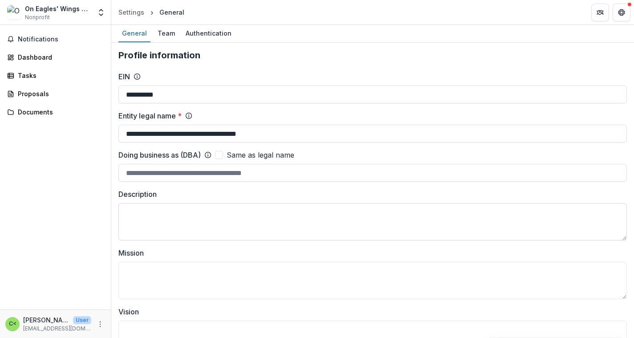
scroll to position [0, 0]
click at [99, 14] on polyline "Open entity switcher" at bounding box center [101, 15] width 4 height 2
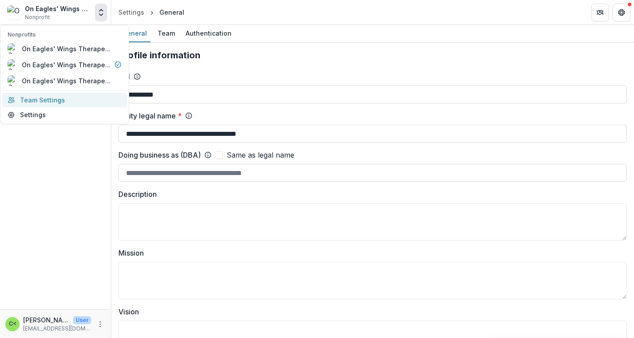
click at [70, 97] on link "Team Settings" at bounding box center [64, 100] width 125 height 15
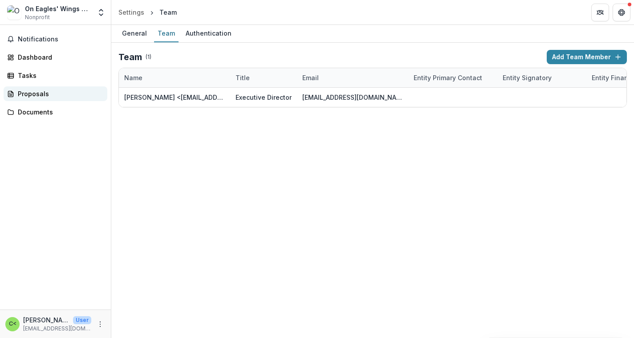
click at [70, 96] on div "Proposals" at bounding box center [59, 93] width 82 height 9
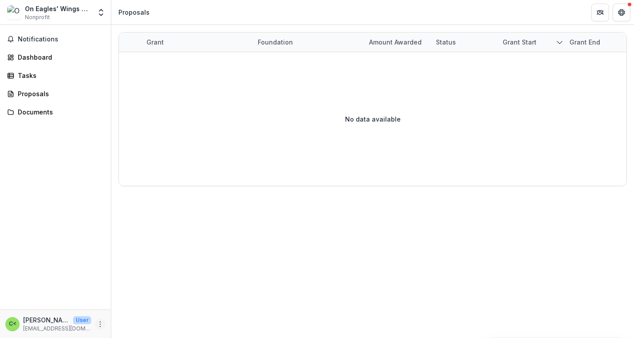
click at [100, 324] on circle "More" at bounding box center [100, 324] width 0 height 0
click at [89, 250] on div "Notifications Dashboard Tasks Proposals Documents" at bounding box center [55, 167] width 111 height 285
click at [41, 96] on div "Proposals" at bounding box center [59, 93] width 82 height 9
click at [44, 116] on div "Documents" at bounding box center [59, 111] width 82 height 9
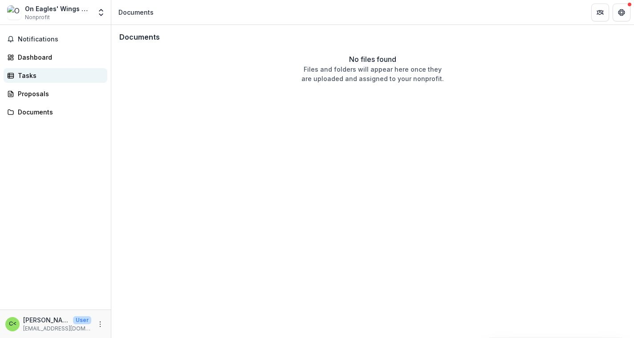
click at [36, 76] on div "Tasks" at bounding box center [59, 75] width 82 height 9
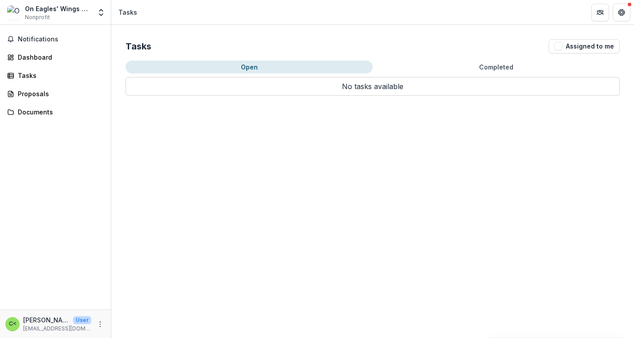
click at [265, 70] on button "Open" at bounding box center [249, 67] width 247 height 13
click at [264, 68] on button "Open" at bounding box center [249, 67] width 247 height 13
click at [46, 56] on div "Dashboard" at bounding box center [59, 57] width 82 height 9
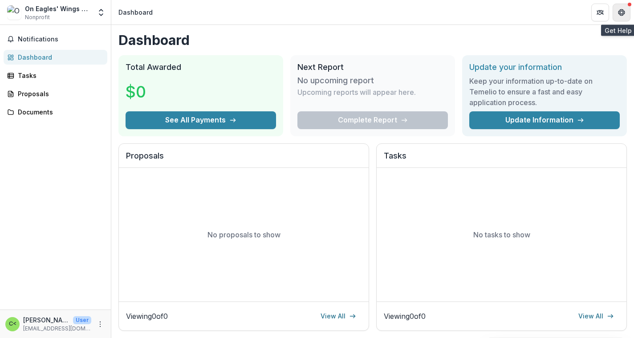
click at [623, 9] on icon "Get Help" at bounding box center [622, 10] width 2 height 2
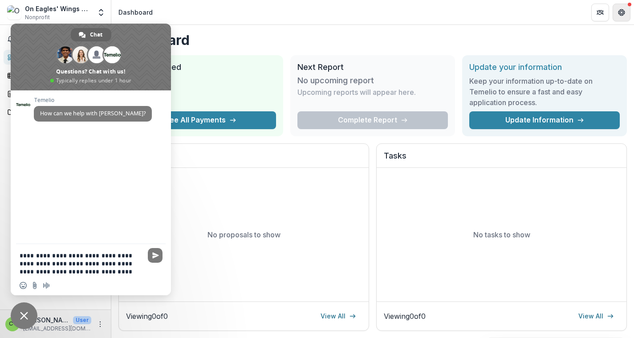
type textarea "**********"
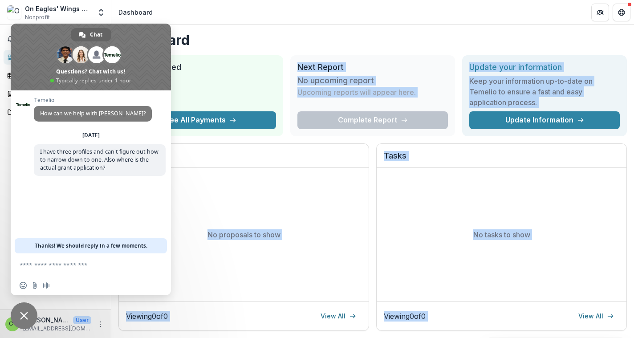
drag, startPoint x: 154, startPoint y: 41, endPoint x: 280, endPoint y: 54, distance: 126.7
click at [285, 57] on body "Skip to content On Eagles' Wings Therapeutic Horsemanship Nonprofit Nonprofits …" at bounding box center [317, 169] width 634 height 338
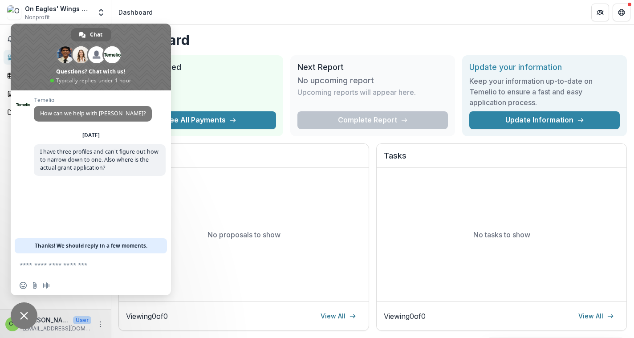
click at [279, 54] on div "Dashboard Total Awarded $0 See All Payments Next Report No upcoming report Upco…" at bounding box center [372, 299] width 523 height 549
click at [93, 13] on div "On Eagles' Wings Therapeutic Horsemanship Nonprofit Nonprofits On Eagles' Wings…" at bounding box center [56, 13] width 104 height 18
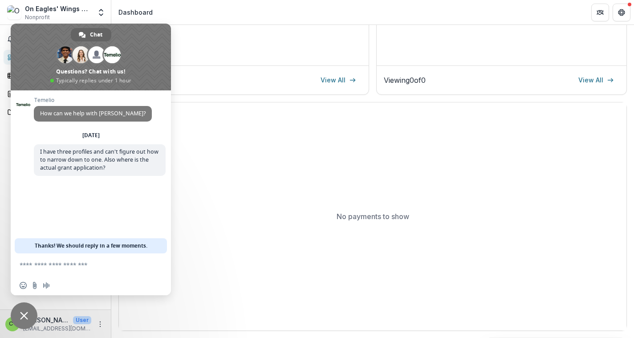
scroll to position [235, 0]
click at [224, 161] on div "No payments to show" at bounding box center [373, 217] width 508 height 228
drag, startPoint x: 217, startPoint y: 29, endPoint x: 261, endPoint y: 117, distance: 98.2
click at [265, 121] on div "Dashboard Total Awarded $0 See All Payments Next Report No upcoming report Upco…" at bounding box center [372, 64] width 523 height 549
click at [63, 9] on div "On Eagles' Wings Therapeutic Horsemanship" at bounding box center [58, 8] width 66 height 9
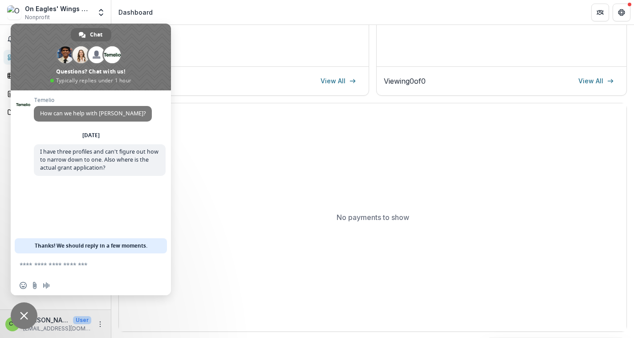
drag, startPoint x: 125, startPoint y: 28, endPoint x: 165, endPoint y: 35, distance: 40.7
click at [165, 35] on span at bounding box center [91, 57] width 160 height 67
click at [101, 12] on icon "Open entity switcher" at bounding box center [101, 12] width 9 height 9
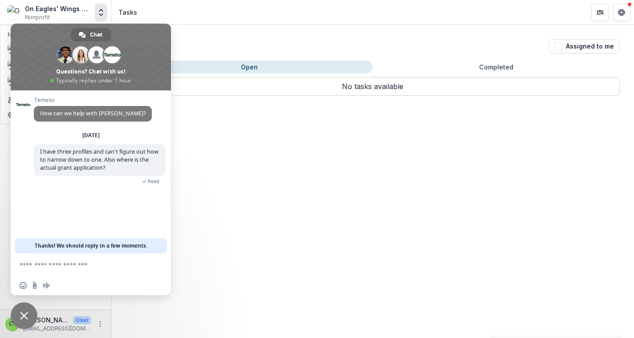
click at [307, 69] on button "Open" at bounding box center [249, 67] width 247 height 13
click at [288, 33] on div "Tasks Assigned to me Open Completed No tasks available No tasks available" at bounding box center [372, 67] width 523 height 85
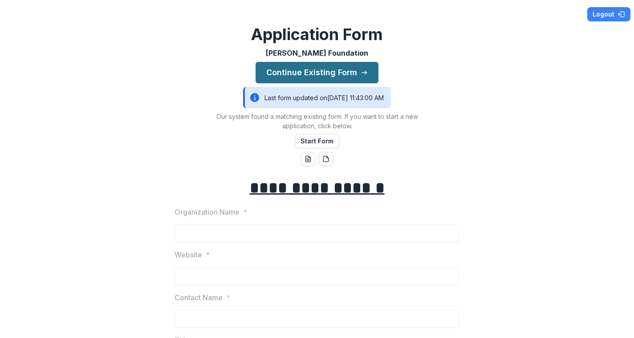
click at [357, 70] on button "Continue Existing Form" at bounding box center [317, 72] width 123 height 21
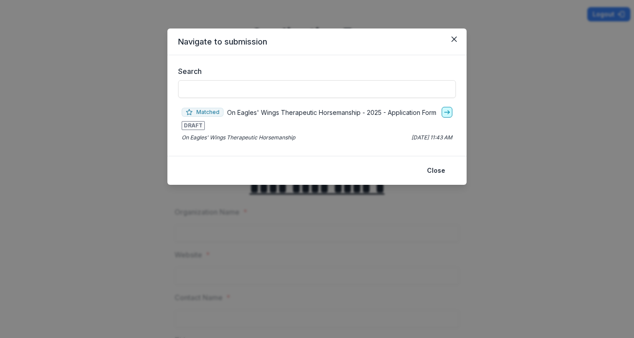
click at [448, 111] on icon "go-to" at bounding box center [446, 112] width 7 height 7
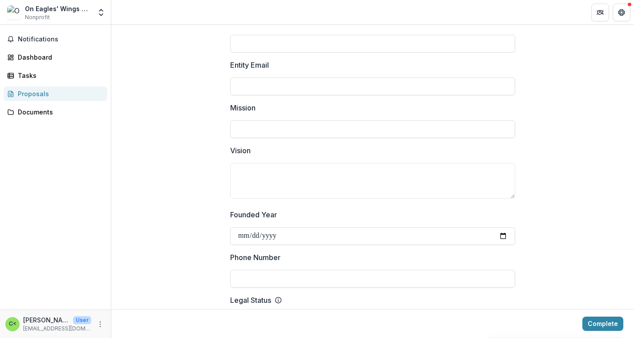
scroll to position [163, 0]
click at [101, 12] on icon "Open entity switcher" at bounding box center [101, 12] width 9 height 9
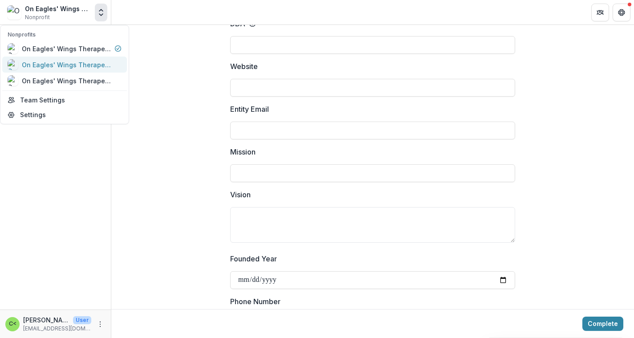
click at [105, 61] on div "On Eagles' Wings Therapeutic Horsemanship" at bounding box center [66, 64] width 89 height 9
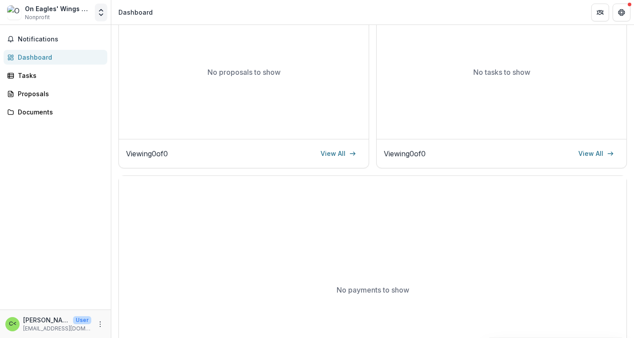
click at [100, 12] on icon "Open entity switcher" at bounding box center [101, 12] width 9 height 9
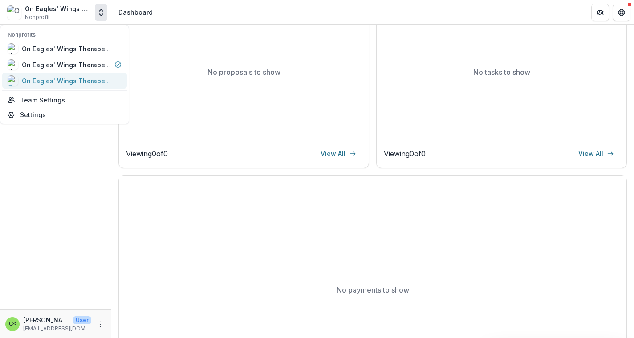
click at [106, 79] on div "On Eagles' Wings Therapeutic Horsemanship" at bounding box center [66, 80] width 89 height 9
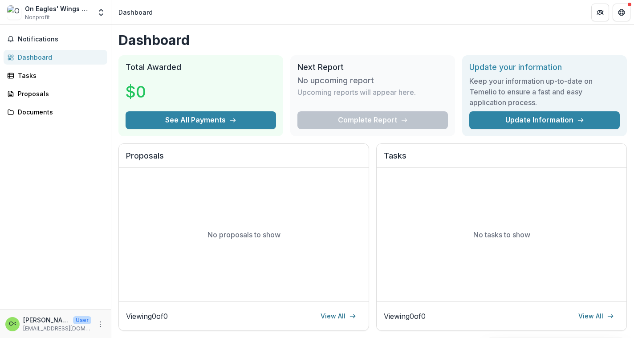
click at [68, 13] on div "On Eagles' Wings Therapeutic Horsemanship" at bounding box center [58, 8] width 66 height 9
click at [102, 10] on icon "Open entity switcher" at bounding box center [101, 12] width 9 height 9
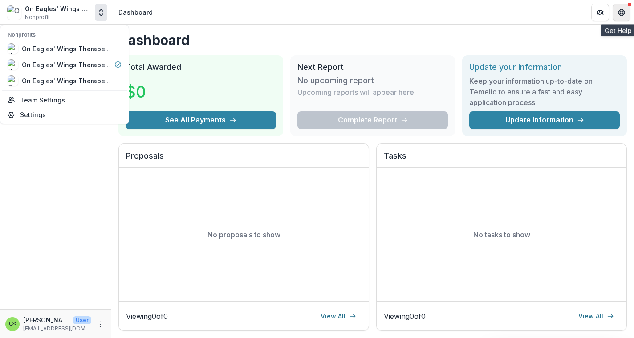
click at [623, 14] on icon "Get Help" at bounding box center [621, 12] width 7 height 7
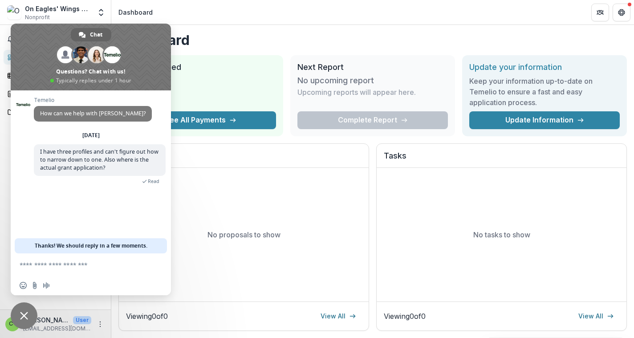
click at [219, 61] on div "Total Awarded $0 See All Payments" at bounding box center [200, 95] width 165 height 81
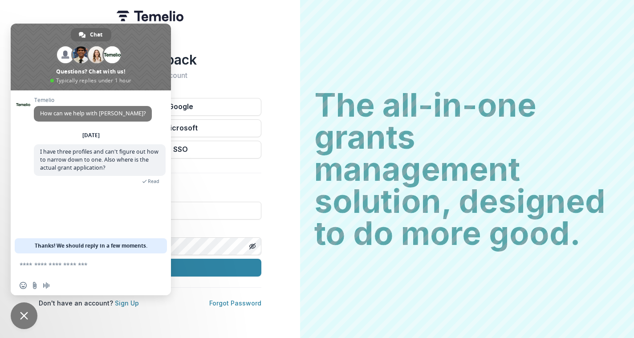
type input "**********"
click at [288, 183] on div "**********" at bounding box center [150, 169] width 300 height 338
click at [252, 264] on button "Sign In" at bounding box center [150, 268] width 223 height 18
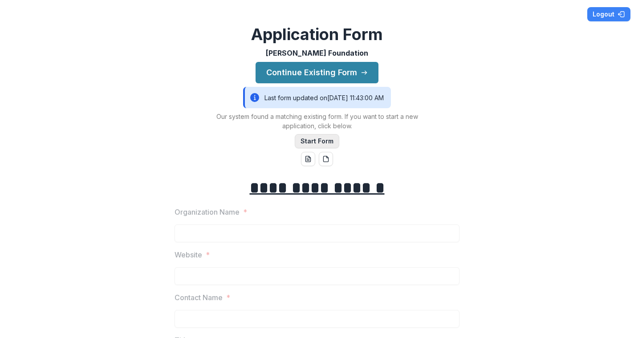
click at [328, 141] on button "Start Form" at bounding box center [317, 141] width 45 height 14
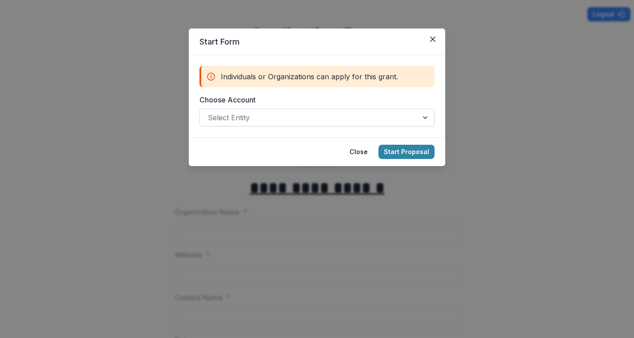
click at [350, 123] on div at bounding box center [309, 117] width 202 height 12
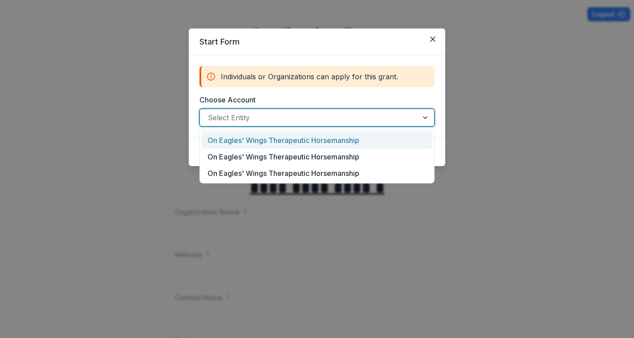
click at [350, 143] on div "On Eagles' Wings Therapeutic Horsemanship" at bounding box center [317, 140] width 231 height 16
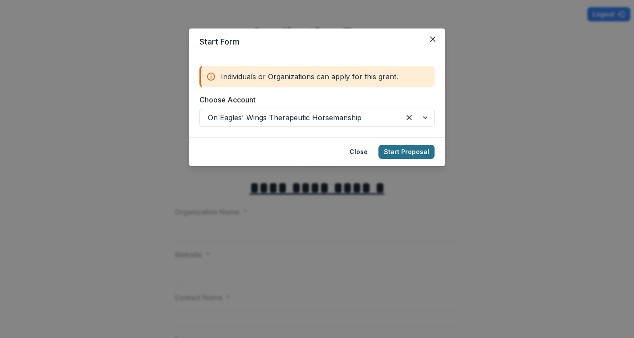
click at [415, 153] on button "Start Proposal" at bounding box center [406, 152] width 56 height 14
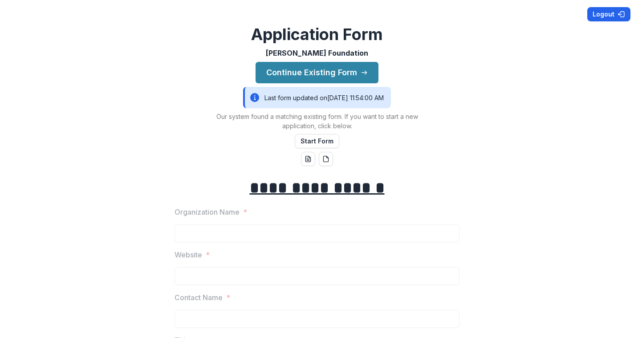
click at [603, 15] on button "Logout" at bounding box center [608, 14] width 43 height 14
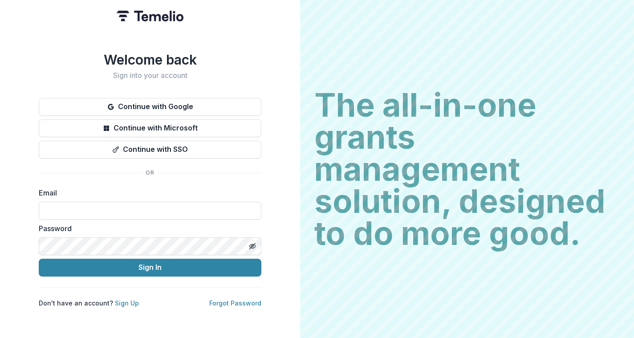
type input "**********"
click at [150, 267] on button "Sign In" at bounding box center [150, 268] width 223 height 18
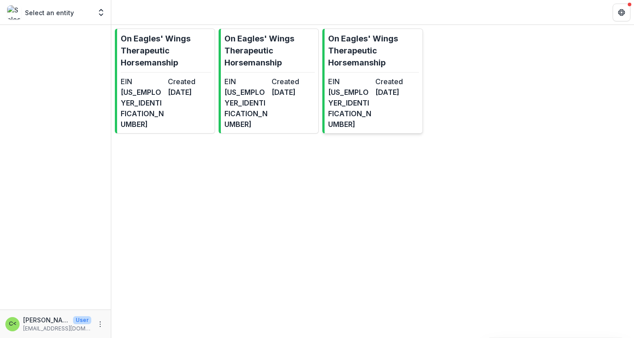
click at [374, 91] on div "EIN [US_EMPLOYER_IDENTIFICATION_NUMBER] Created [DATE]" at bounding box center [373, 102] width 90 height 53
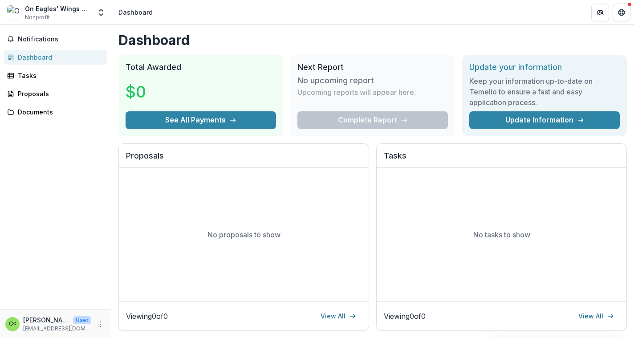
click at [91, 15] on div "On Eagles' Wings Therapeutic Horsemanship Nonprofit Nonprofits On Eagles' Wings…" at bounding box center [56, 13] width 104 height 18
click at [102, 325] on icon "More" at bounding box center [100, 324] width 7 height 7
click at [91, 253] on div "Notifications Dashboard Tasks Proposals Documents" at bounding box center [55, 167] width 111 height 285
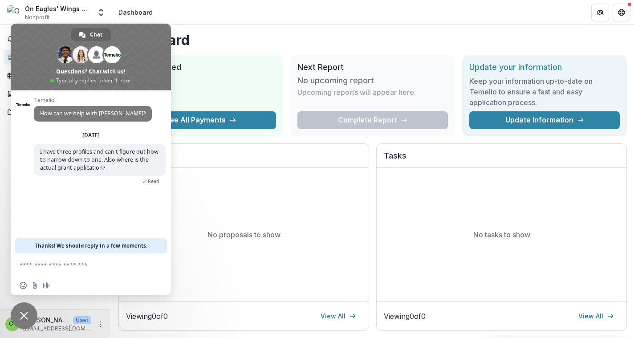
click at [57, 11] on div "On Eagles' Wings Therapeutic Horsemanship" at bounding box center [58, 8] width 66 height 9
click at [217, 9] on header "Dashboard" at bounding box center [372, 12] width 523 height 24
click at [625, 12] on button "Get Help" at bounding box center [622, 13] width 18 height 18
click at [622, 12] on icon "Get Help" at bounding box center [621, 12] width 7 height 7
click at [414, 48] on h1 "Dashboard" at bounding box center [372, 40] width 508 height 16
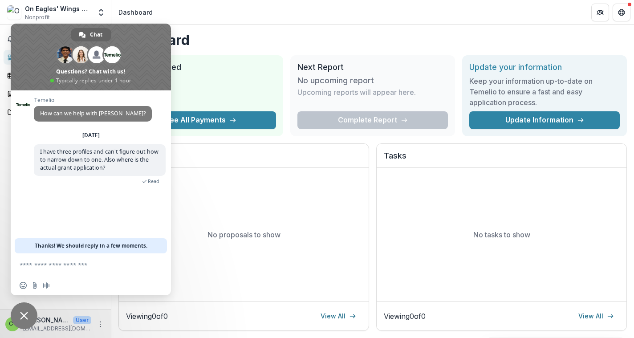
click at [384, 0] on header "Dashboard" at bounding box center [372, 12] width 523 height 24
click at [336, 142] on div "Dashboard Total Awarded $0 See All Payments Next Report No upcoming report Upco…" at bounding box center [372, 299] width 523 height 549
click at [98, 10] on icon "Open entity switcher" at bounding box center [101, 12] width 9 height 9
click at [8, 38] on p "Nonprofits" at bounding box center [65, 35] width 114 height 8
click at [224, 78] on div "$0" at bounding box center [201, 91] width 150 height 39
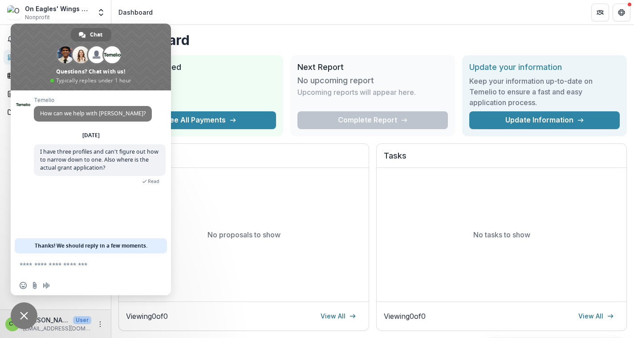
click at [206, 32] on div "Dashboard Total Awarded $0 See All Payments Next Report No upcoming report Upco…" at bounding box center [372, 299] width 523 height 549
click at [66, 13] on div "On Eagles' Wings Therapeutic Horsemanship Nonprofit" at bounding box center [58, 12] width 66 height 17
click at [619, 8] on button "Get Help" at bounding box center [622, 13] width 18 height 18
click at [620, 14] on icon "Get Help" at bounding box center [620, 14] width 2 height 2
click at [577, 122] on icon at bounding box center [580, 120] width 7 height 7
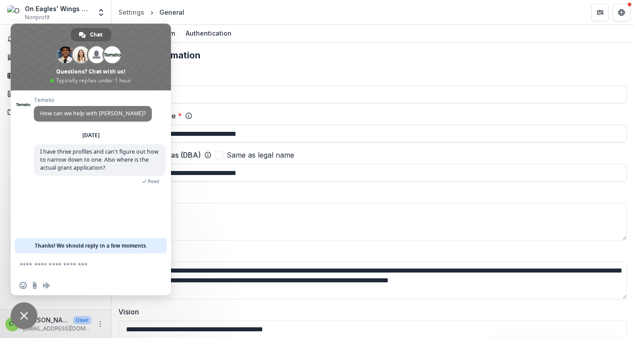
click at [97, 35] on span "Chat" at bounding box center [96, 34] width 12 height 13
click at [101, 34] on span "Chat" at bounding box center [96, 34] width 12 height 13
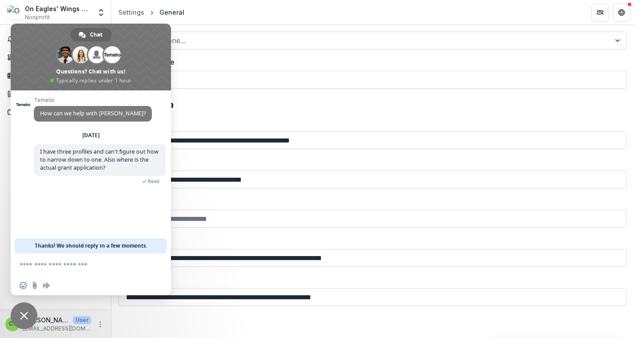
scroll to position [1182, 0]
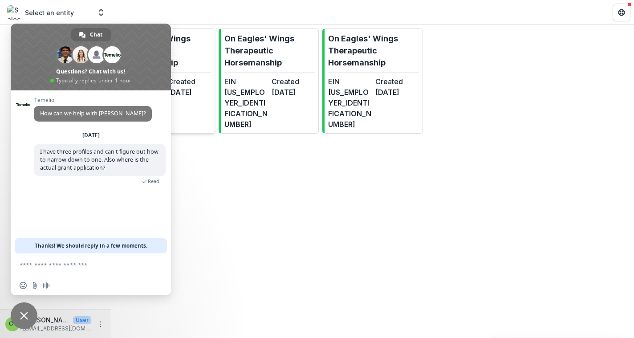
click at [198, 98] on dd "4 months ago" at bounding box center [190, 92] width 44 height 11
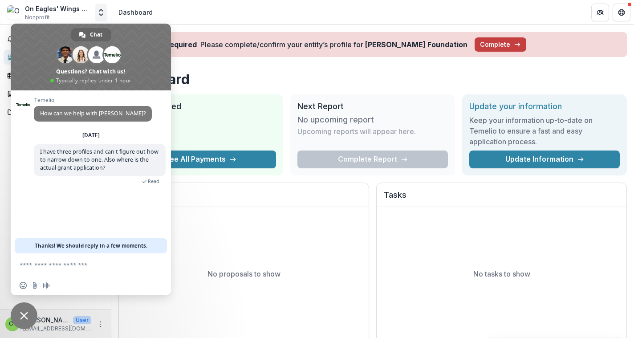
click at [101, 13] on icon "Open entity switcher" at bounding box center [101, 12] width 9 height 9
click at [8, 66] on img at bounding box center [13, 64] width 11 height 11
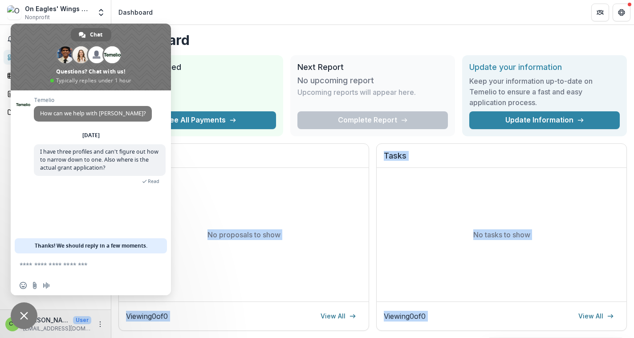
drag, startPoint x: 157, startPoint y: 33, endPoint x: 215, endPoint y: 138, distance: 119.7
click at [215, 138] on body "Skip to content On Eagles' Wings Therapeutic Horsemanship Nonprofit Nonprofits …" at bounding box center [317, 169] width 634 height 338
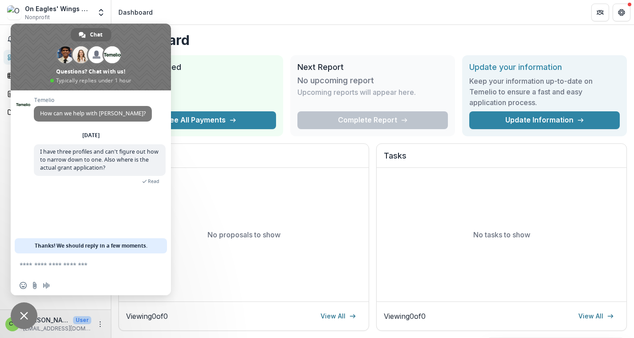
click at [304, 225] on div "No proposals to show" at bounding box center [244, 235] width 250 height 134
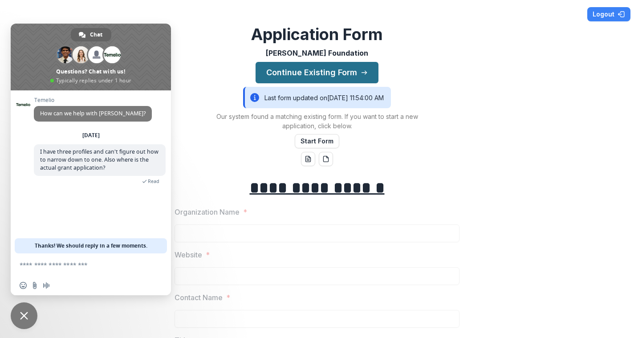
click at [348, 74] on button "Continue Existing Form" at bounding box center [317, 72] width 123 height 21
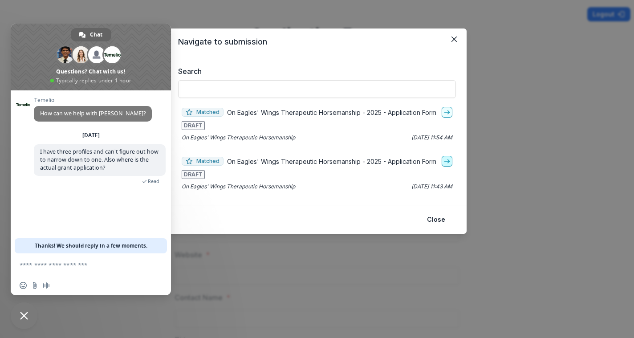
click at [447, 162] on icon "go-to" at bounding box center [446, 161] width 7 height 7
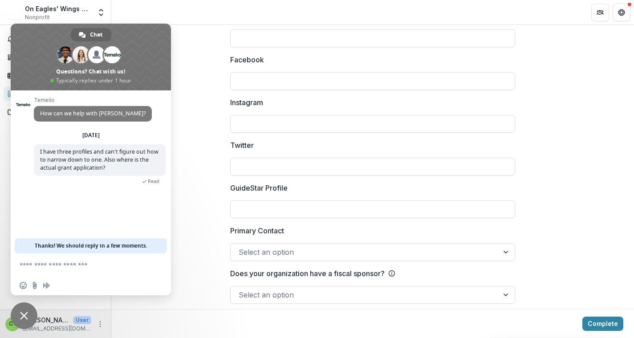
scroll to position [1224, 0]
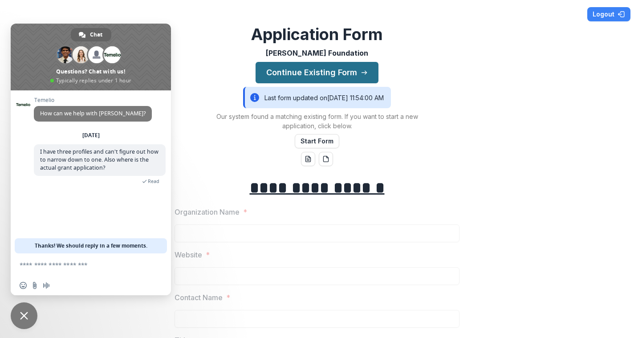
click at [342, 73] on button "Continue Existing Form" at bounding box center [317, 72] width 123 height 21
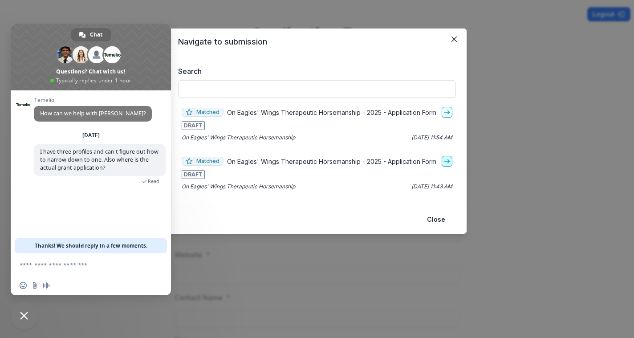
click at [447, 159] on icon "go-to" at bounding box center [446, 161] width 7 height 7
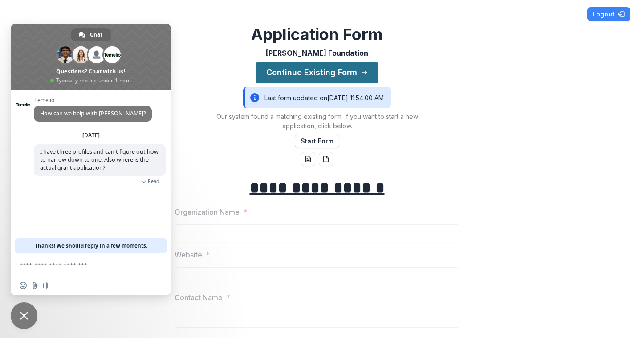
click at [362, 75] on icon "button" at bounding box center [364, 72] width 7 height 7
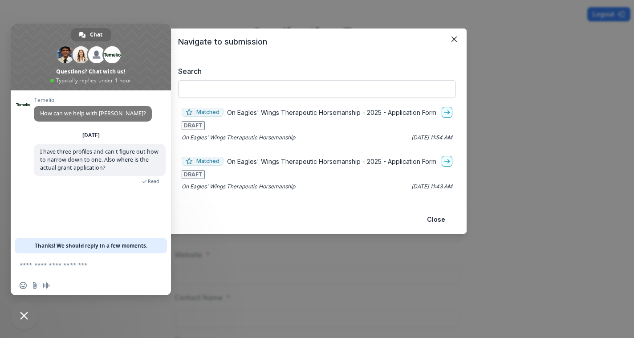
click at [323, 91] on input "Search" at bounding box center [317, 89] width 278 height 18
type input "**********"
click at [312, 83] on input "**********" at bounding box center [317, 89] width 278 height 18
click at [98, 268] on textarea "Compose your message..." at bounding box center [81, 265] width 123 height 8
click at [114, 263] on textarea "Compose your message..." at bounding box center [81, 265] width 123 height 8
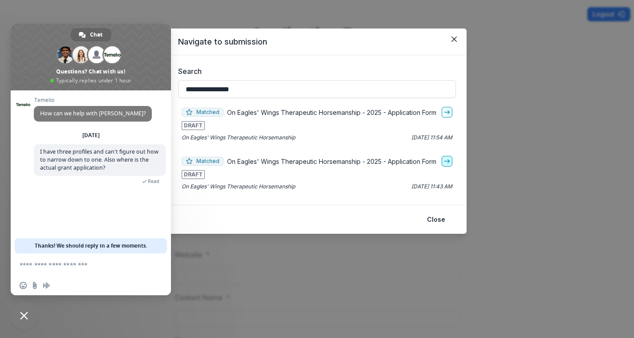
click at [447, 161] on line "go-to" at bounding box center [446, 161] width 5 height 0
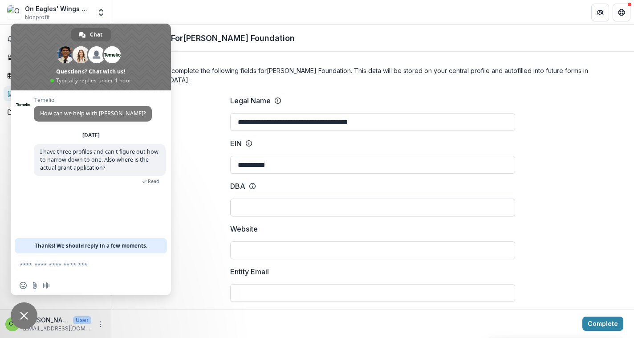
click at [314, 199] on input "DBA" at bounding box center [372, 208] width 285 height 18
type input "**********"
drag, startPoint x: 390, startPoint y: 114, endPoint x: 297, endPoint y: 113, distance: 94.0
drag, startPoint x: 366, startPoint y: 110, endPoint x: 309, endPoint y: 113, distance: 56.6
click at [309, 113] on input "**********" at bounding box center [372, 122] width 285 height 18
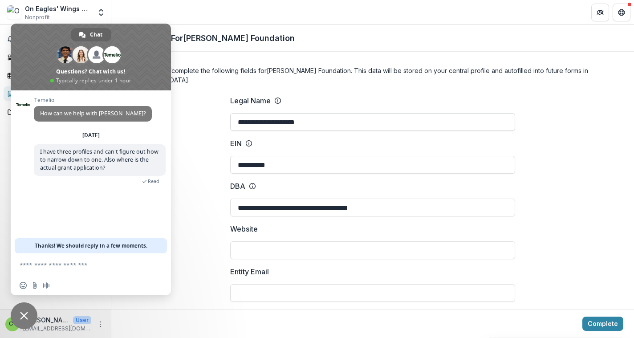
type input "**********"
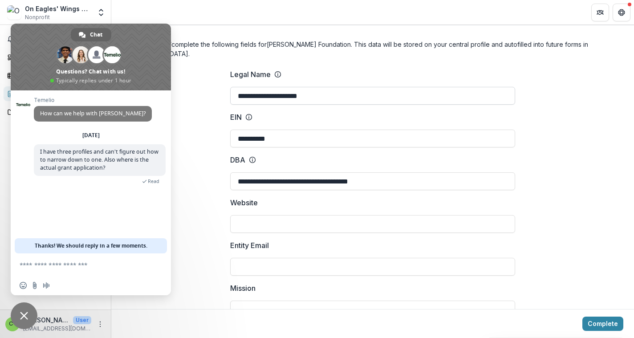
scroll to position [27, 0]
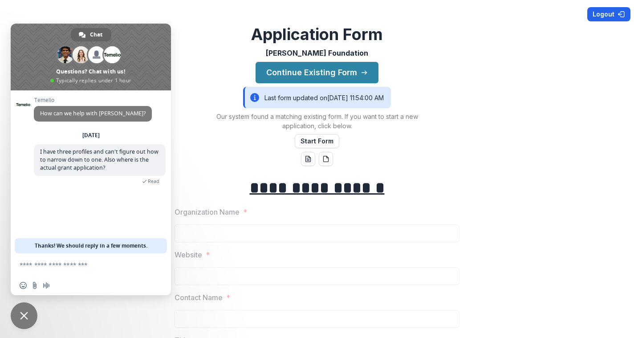
click at [608, 12] on button "Logout" at bounding box center [608, 14] width 43 height 14
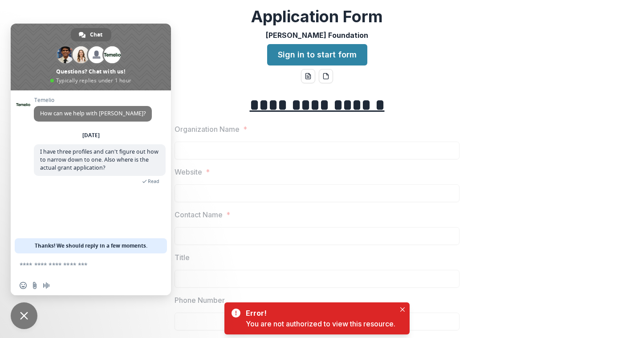
click at [309, 215] on label "Contact Name *" at bounding box center [315, 214] width 280 height 11
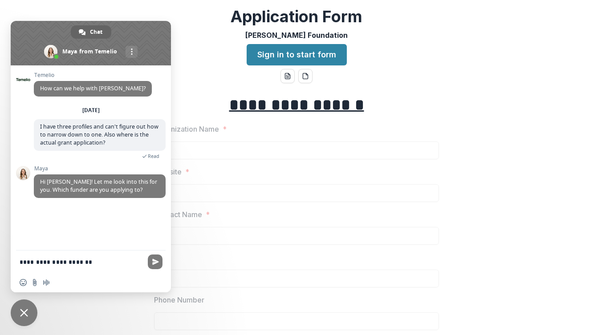
type textarea "**********"
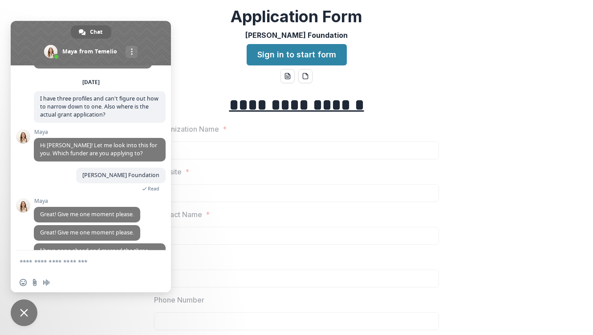
scroll to position [70, 0]
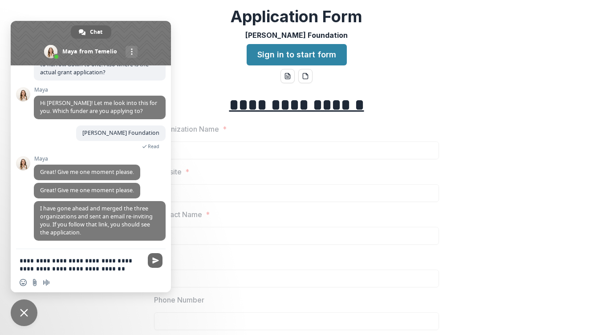
type textarea "**********"
click at [154, 259] on span "Send" at bounding box center [155, 260] width 7 height 7
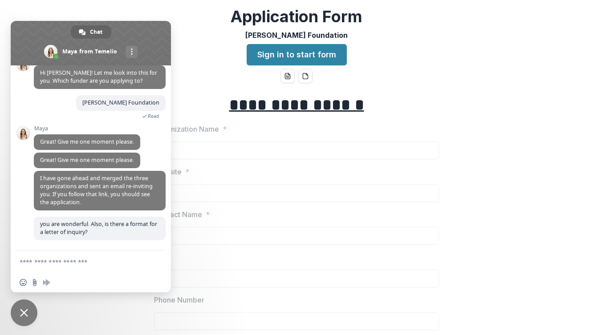
scroll to position [100, 0]
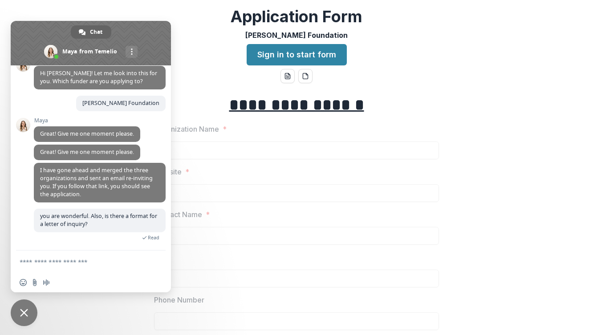
click at [30, 255] on form at bounding box center [81, 263] width 123 height 24
click at [36, 263] on textarea "Compose your message..." at bounding box center [81, 262] width 123 height 8
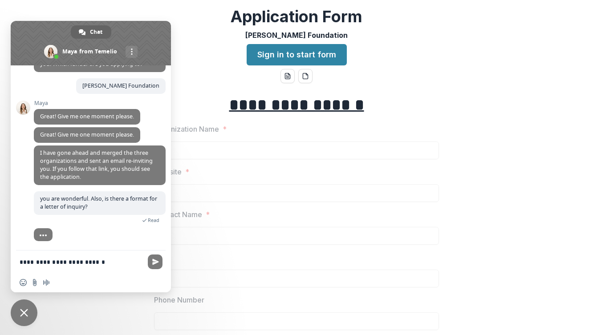
type textarea "**********"
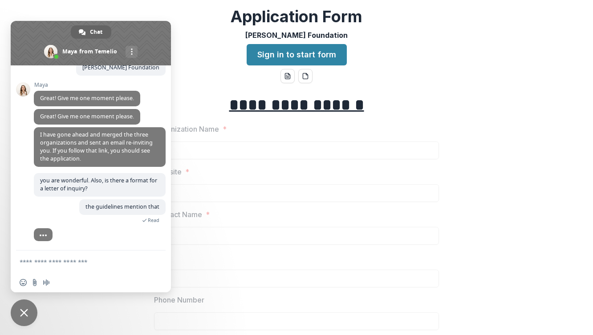
scroll to position [118, 0]
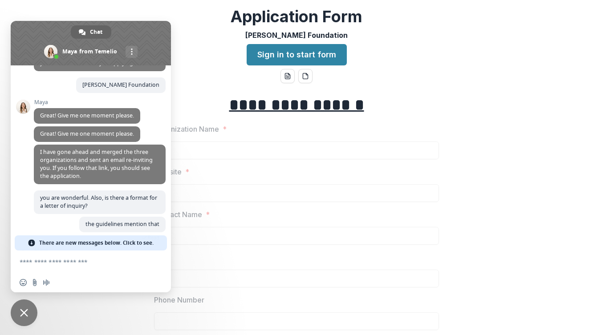
click at [97, 244] on span "There are new messages below. Click to see." at bounding box center [96, 243] width 114 height 15
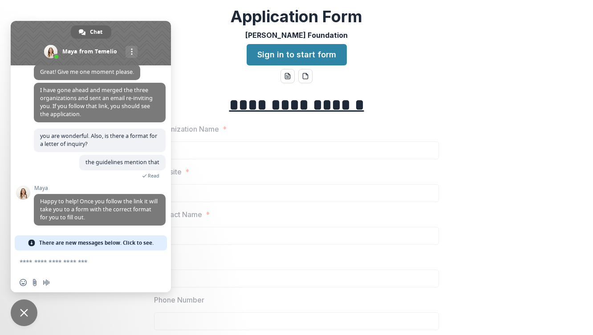
click at [99, 244] on span "There are new messages below. Click to see." at bounding box center [96, 243] width 114 height 15
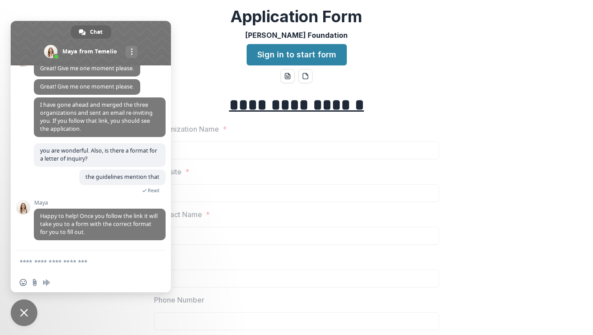
scroll to position [165, 0]
type textarea "**"
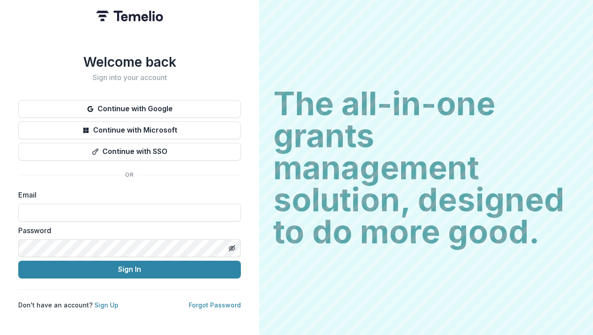
type input "**********"
click at [130, 266] on button "Sign In" at bounding box center [129, 270] width 223 height 18
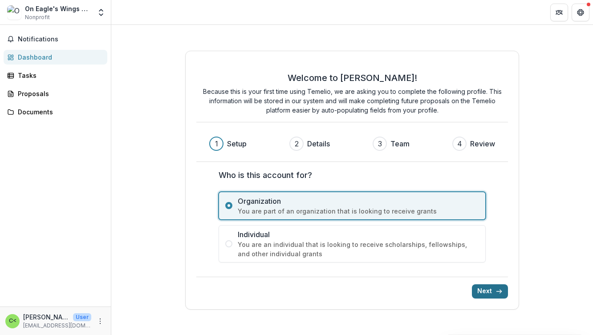
click at [494, 291] on button "Next" at bounding box center [490, 292] width 36 height 14
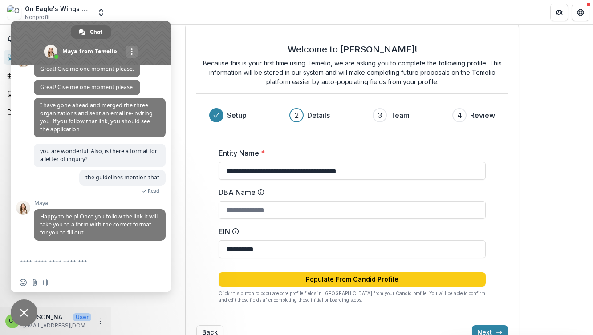
scroll to position [28, 0]
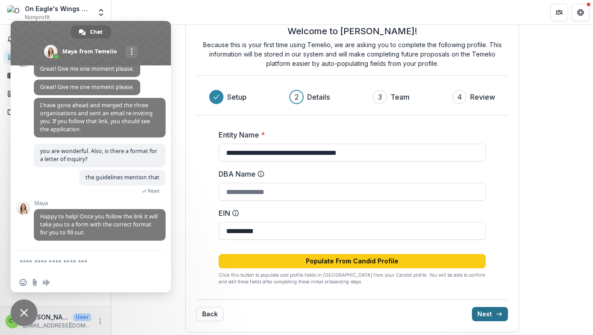
click at [489, 311] on button "Next" at bounding box center [490, 314] width 36 height 14
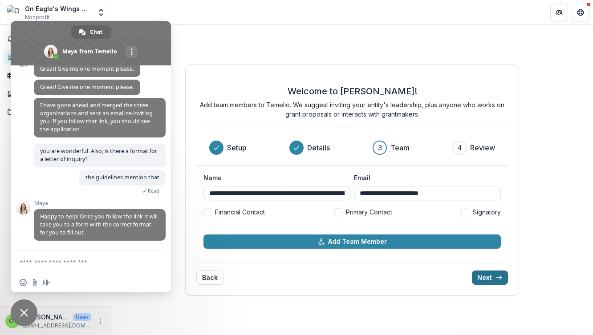
click at [484, 271] on button "Next" at bounding box center [490, 278] width 36 height 14
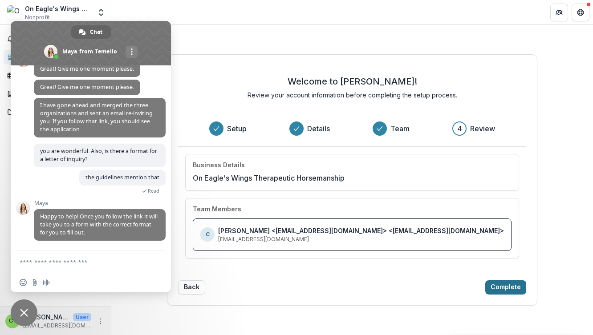
scroll to position [0, 0]
click at [487, 289] on button "Complete" at bounding box center [505, 288] width 41 height 14
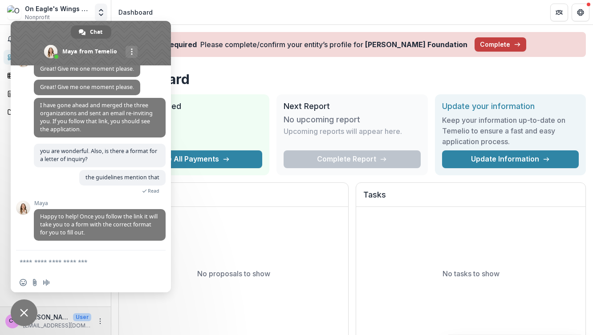
click at [102, 12] on icon "Open entity switcher" at bounding box center [101, 12] width 9 height 9
drag, startPoint x: 57, startPoint y: 26, endPoint x: 85, endPoint y: 27, distance: 28.1
click at [85, 27] on div "Chat [PERSON_NAME] from Temelio More channels" at bounding box center [91, 43] width 160 height 45
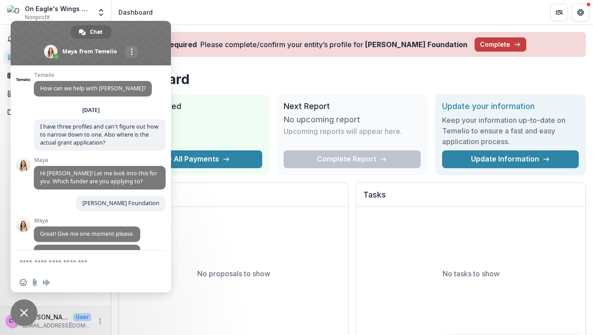
scroll to position [165, 0]
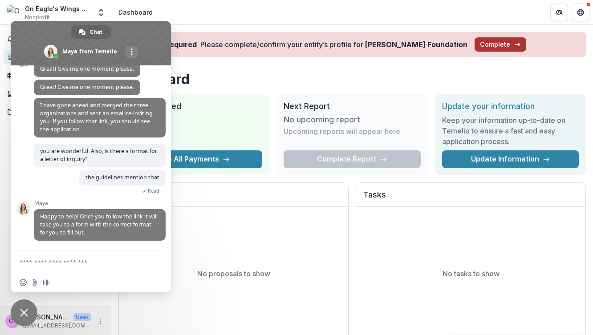
click at [487, 44] on button "Complete" at bounding box center [501, 44] width 52 height 14
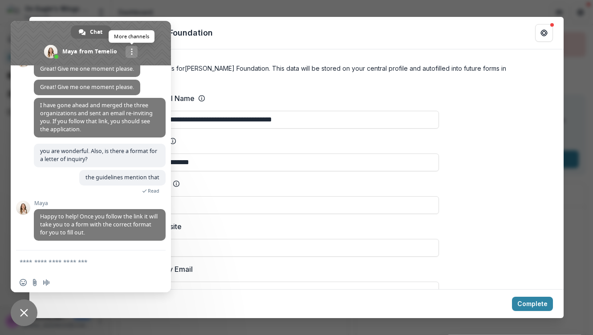
click at [131, 51] on span "More channels" at bounding box center [132, 52] width 2 height 6
click at [88, 260] on textarea "Compose your message..." at bounding box center [81, 262] width 123 height 8
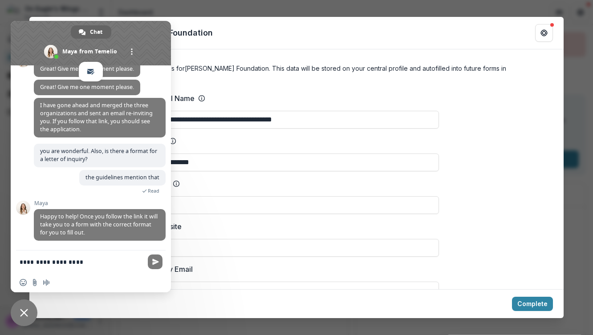
type textarea "**********"
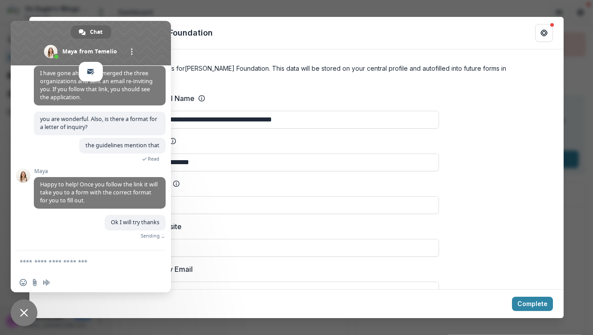
scroll to position [187, 0]
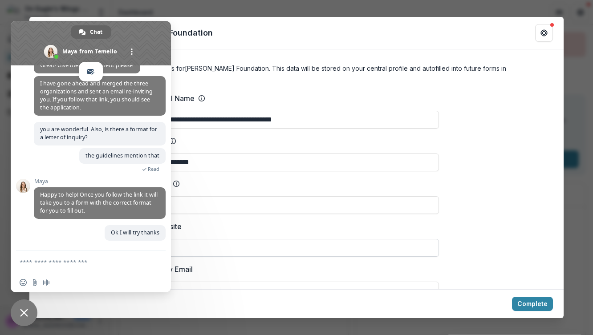
click at [381, 239] on input "Website" at bounding box center [296, 248] width 285 height 18
drag, startPoint x: 164, startPoint y: 36, endPoint x: 153, endPoint y: 47, distance: 15.7
click at [153, 47] on span at bounding box center [91, 43] width 160 height 45
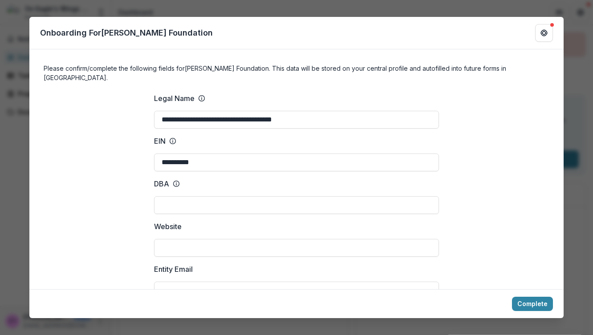
scroll to position [0, 0]
click at [545, 304] on button "Complete" at bounding box center [532, 304] width 41 height 14
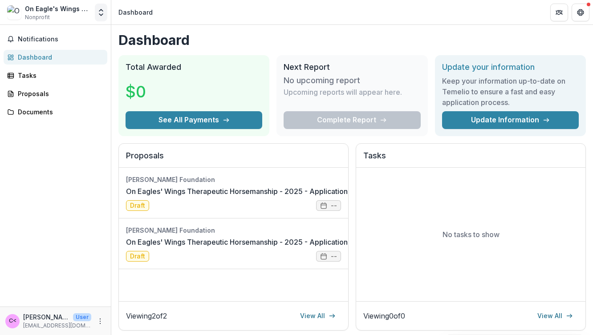
click at [96, 15] on button "Open entity switcher" at bounding box center [101, 13] width 12 height 18
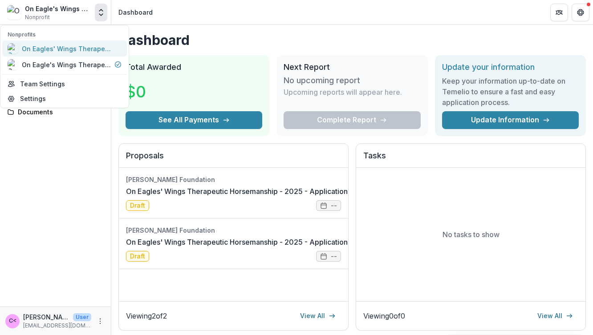
click at [96, 52] on div "On Eagles' Wings Therapeutic Horsemanship" at bounding box center [66, 48] width 89 height 9
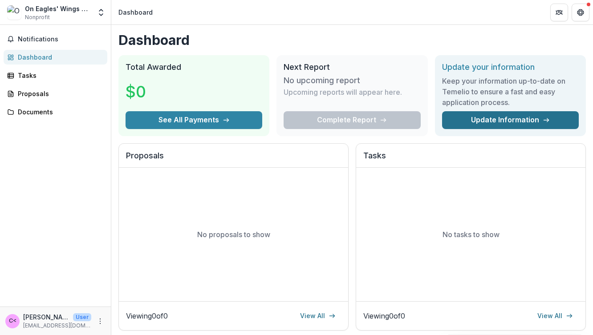
click at [514, 121] on link "Update Information" at bounding box center [510, 120] width 137 height 18
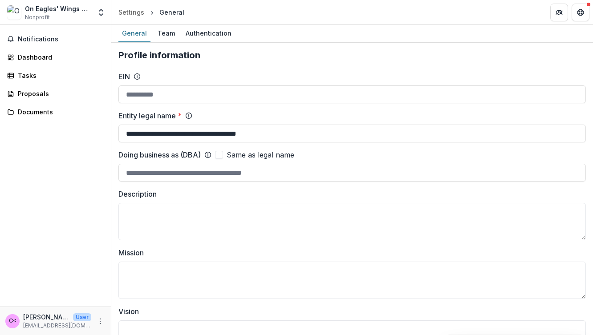
type input "**********"
drag, startPoint x: 278, startPoint y: 132, endPoint x: 184, endPoint y: 130, distance: 94.4
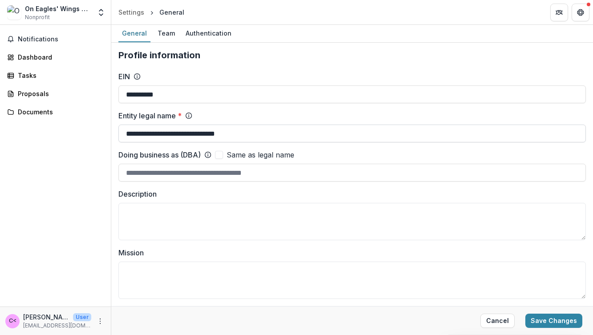
drag, startPoint x: 250, startPoint y: 136, endPoint x: 201, endPoint y: 134, distance: 49.5
click at [201, 134] on input "**********" at bounding box center [352, 134] width 468 height 18
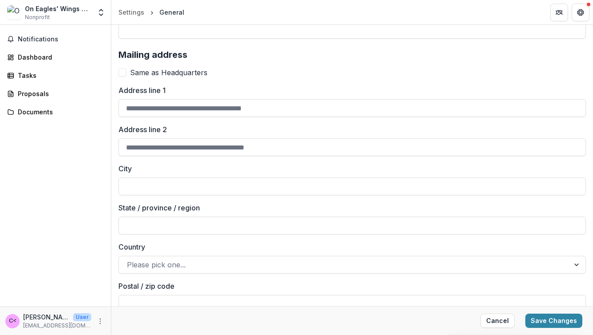
scroll to position [1004, 0]
type input "**********"
click at [50, 14] on div "On Eagles' Wings Therapeutic Horsemanship Nonprofit" at bounding box center [58, 12] width 66 height 17
click at [91, 16] on div "On Eagles' Wings Therapeutic Horsemanship Nonprofit" at bounding box center [58, 12] width 66 height 17
click at [100, 15] on polyline "Open entity switcher" at bounding box center [101, 15] width 4 height 2
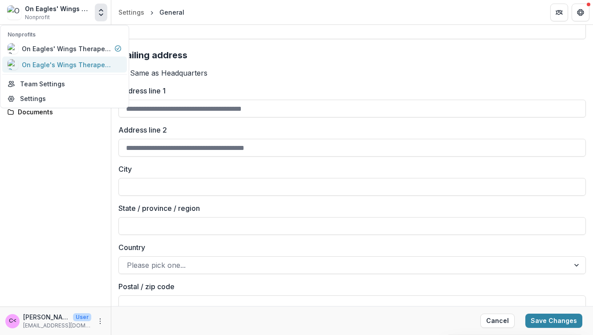
click at [96, 61] on div "On Eagle's Wings Therapeutic Horsemanship" at bounding box center [66, 64] width 89 height 9
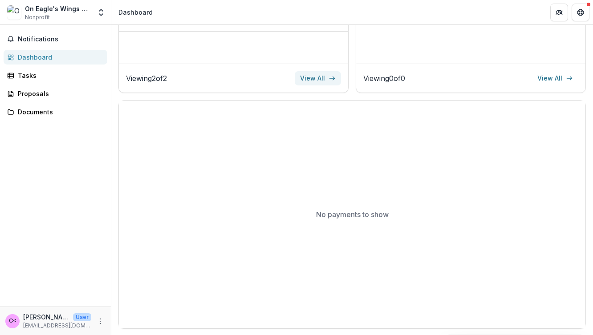
click at [320, 78] on link "View All" at bounding box center [318, 78] width 46 height 14
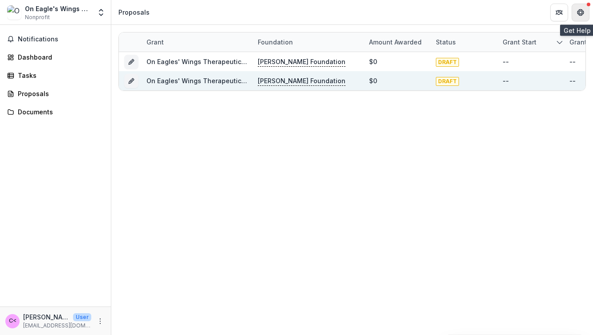
click at [581, 10] on icon "Get Help" at bounding box center [581, 10] width 2 height 2
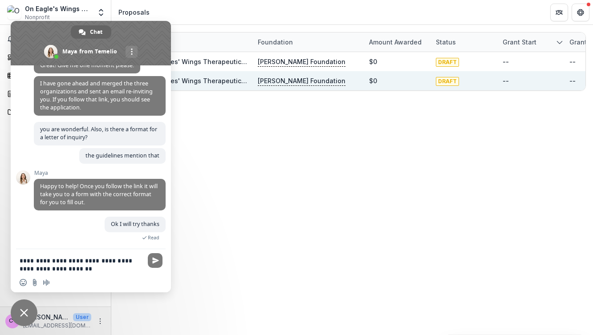
type textarea "**********"
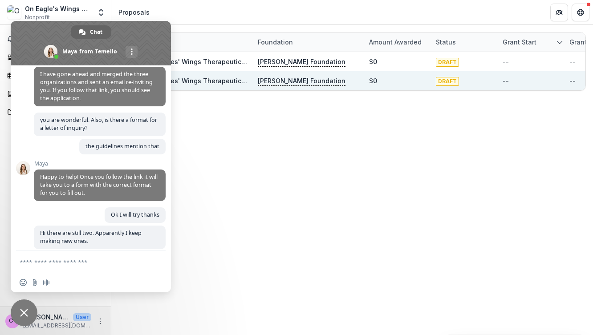
scroll to position [231, 0]
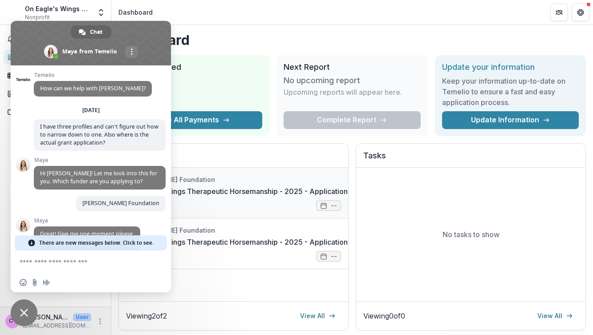
scroll to position [213, 0]
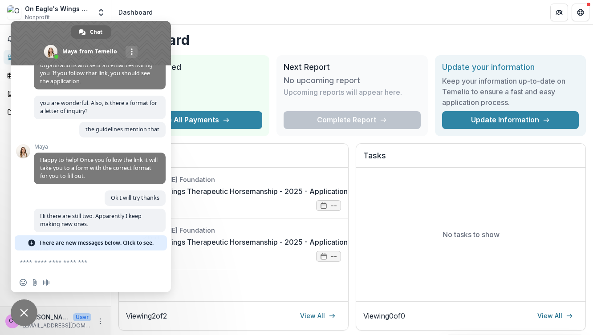
click at [145, 243] on span "There are new messages below. Click to see." at bounding box center [96, 243] width 114 height 15
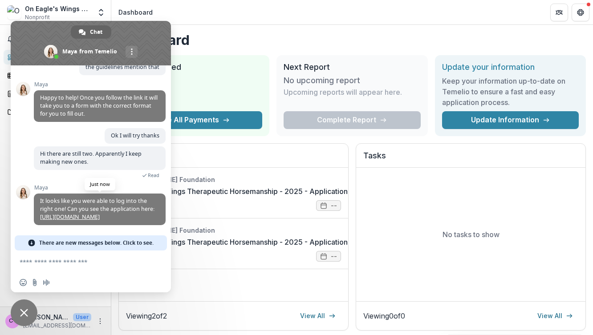
click at [100, 213] on link "[URL][DOMAIN_NAME]" at bounding box center [70, 217] width 60 height 8
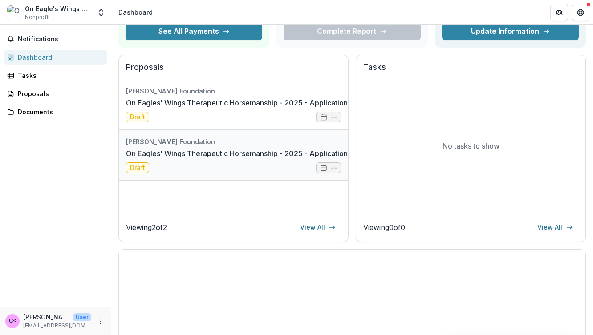
scroll to position [62, 0]
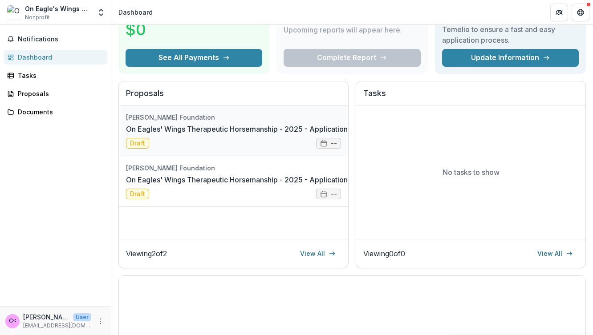
click at [207, 128] on link "On Eagles' Wings Therapeutic Horsemanship - 2025 - Application Form" at bounding box center [246, 129] width 240 height 11
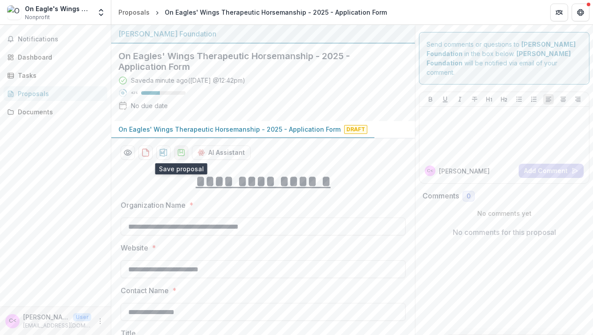
click at [180, 151] on icon "download-proposal" at bounding box center [181, 152] width 9 height 9
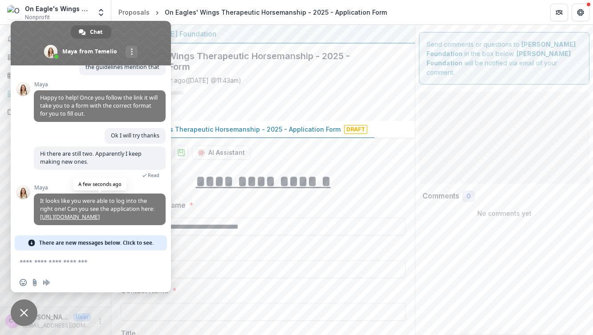
scroll to position [284, 0]
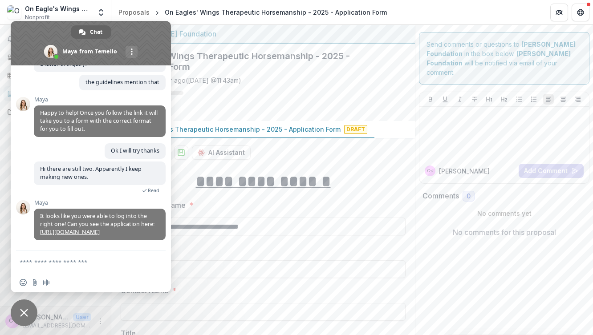
drag, startPoint x: 132, startPoint y: 33, endPoint x: 169, endPoint y: 46, distance: 38.7
click at [169, 46] on span at bounding box center [91, 43] width 160 height 45
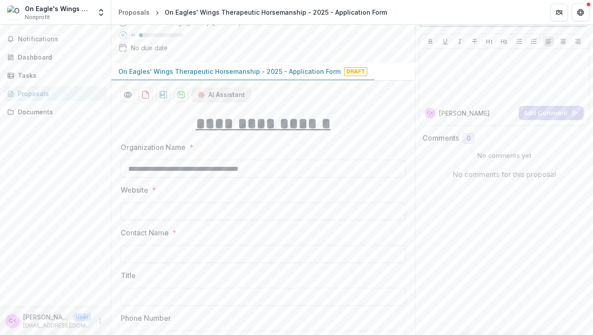
scroll to position [60, 0]
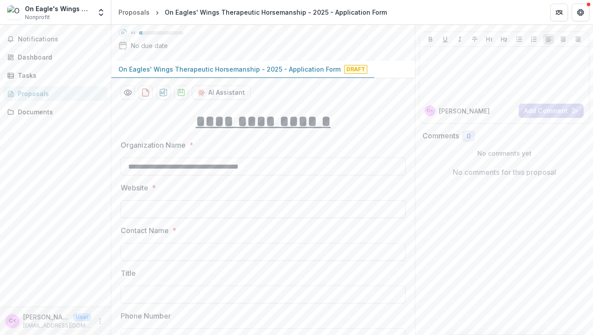
click at [201, 207] on input "Website *" at bounding box center [263, 209] width 285 height 18
type input "**********"
click at [576, 13] on button "Get Help" at bounding box center [581, 13] width 18 height 18
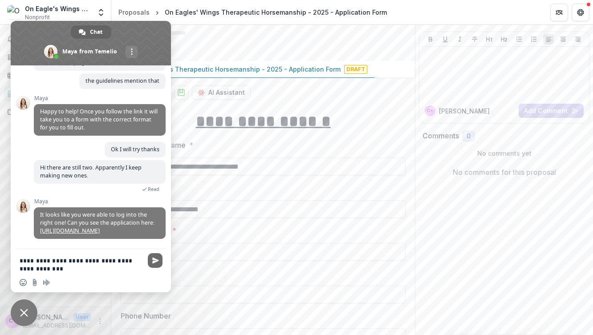
type textarea "**********"
click at [154, 261] on span "Send" at bounding box center [155, 260] width 7 height 7
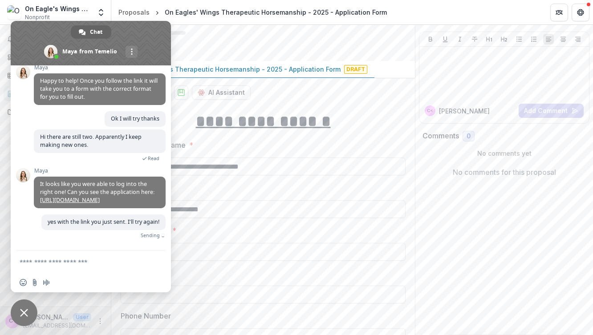
scroll to position [306, 0]
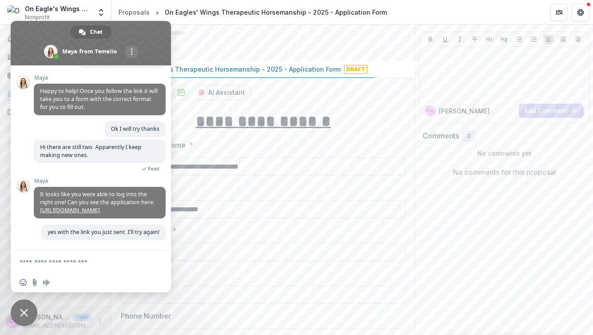
click at [135, 31] on span at bounding box center [91, 43] width 160 height 45
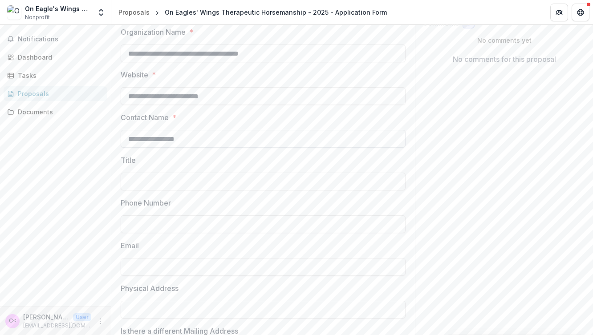
scroll to position [176, 0]
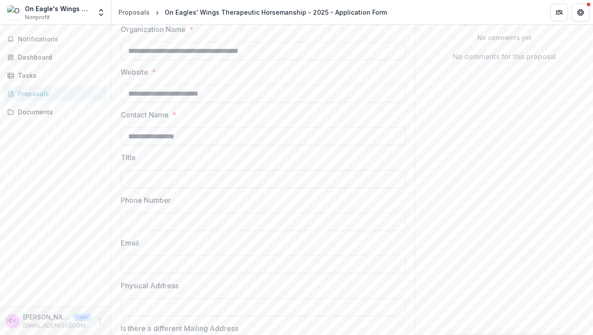
type input "**********"
click at [182, 176] on input "Title" at bounding box center [263, 179] width 285 height 18
type input "**********"
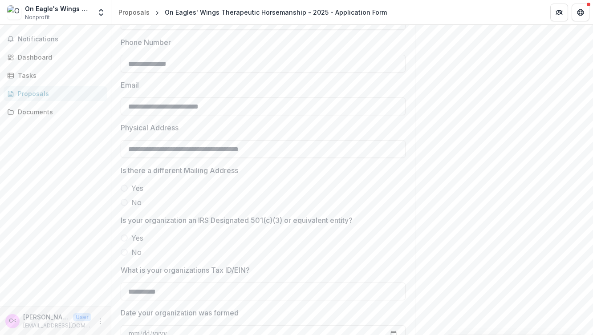
scroll to position [346, 0]
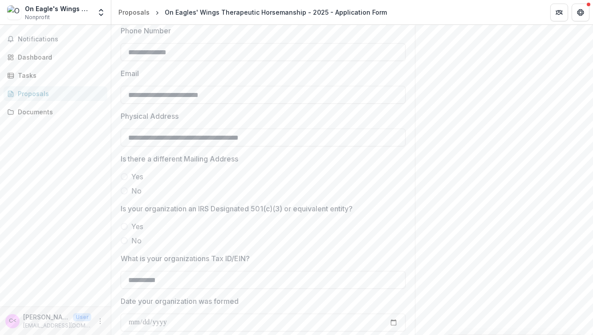
type input "**********"
click at [124, 191] on span at bounding box center [124, 190] width 7 height 7
click at [124, 225] on span at bounding box center [124, 226] width 7 height 7
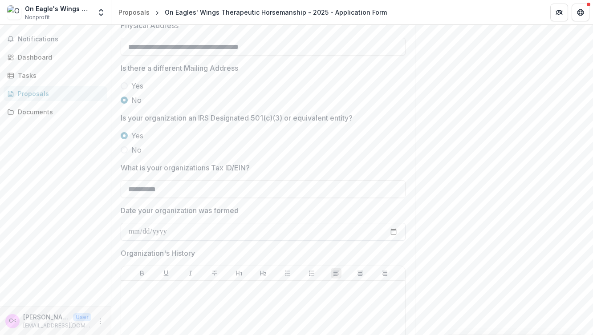
scroll to position [438, 0]
drag, startPoint x: 171, startPoint y: 228, endPoint x: 133, endPoint y: 225, distance: 38.0
click at [133, 225] on input "Date your organization was formed" at bounding box center [263, 230] width 285 height 18
click at [173, 227] on input "Date your organization was formed" at bounding box center [263, 230] width 285 height 18
click at [172, 228] on input "Date your organization was formed" at bounding box center [263, 230] width 285 height 18
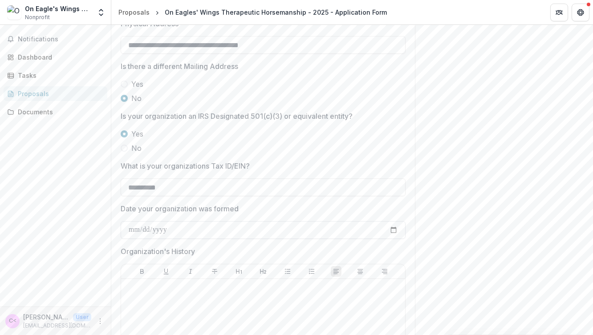
click at [152, 230] on input "Date your organization was formed" at bounding box center [263, 230] width 285 height 18
click at [149, 229] on input "Date your organization was formed" at bounding box center [263, 230] width 285 height 18
click at [171, 229] on input "Date your organization was formed" at bounding box center [263, 230] width 285 height 18
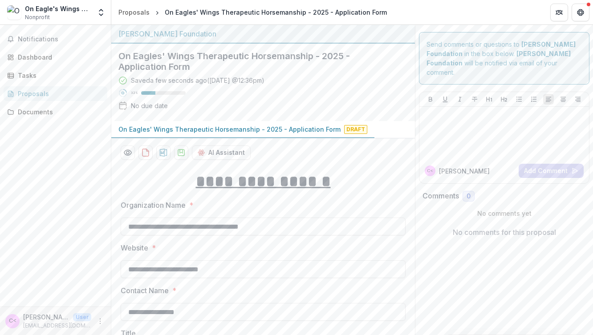
scroll to position [2, 0]
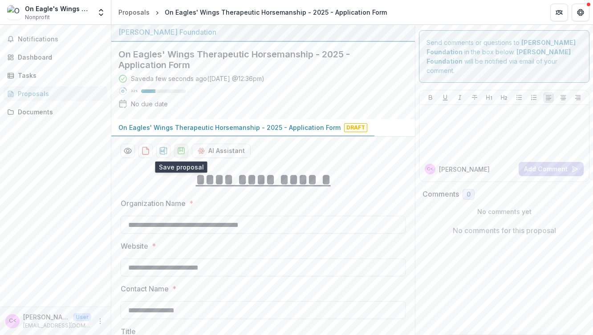
type input "**********"
click at [181, 154] on icon "download-proposal" at bounding box center [181, 150] width 9 height 9
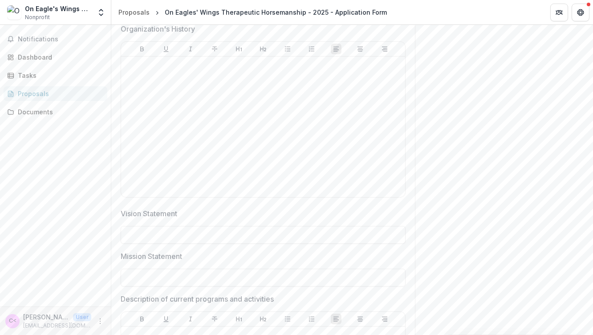
scroll to position [661, 0]
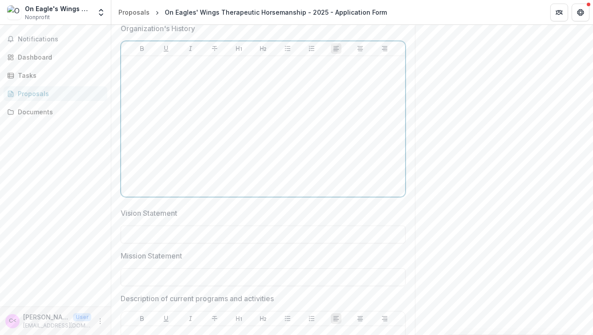
click at [143, 65] on p at bounding box center [263, 65] width 277 height 10
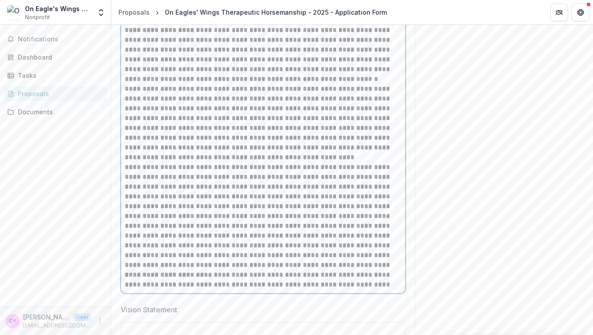
scroll to position [745, 0]
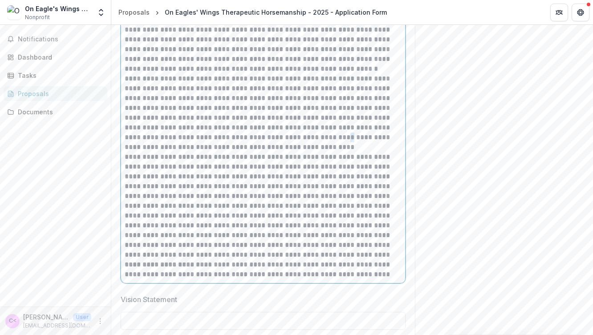
click at [289, 138] on p "**********" at bounding box center [263, 113] width 277 height 78
drag, startPoint x: 195, startPoint y: 137, endPoint x: 151, endPoint y: 137, distance: 43.6
click at [151, 137] on p "**********" at bounding box center [263, 113] width 277 height 78
click at [215, 138] on p "**********" at bounding box center [263, 113] width 277 height 78
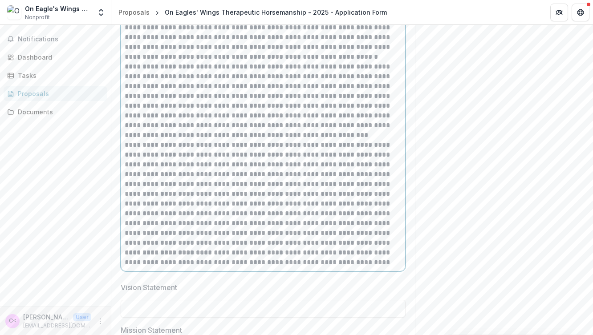
scroll to position [758, 0]
click at [285, 135] on p "**********" at bounding box center [263, 100] width 277 height 78
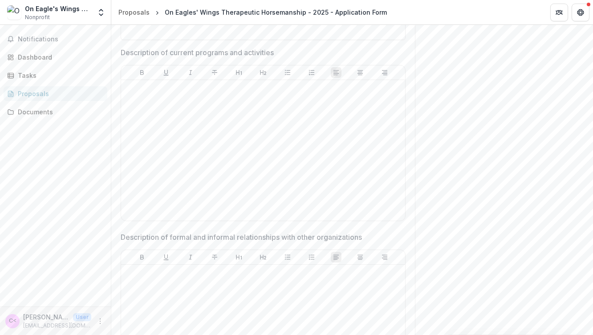
scroll to position [1103, 0]
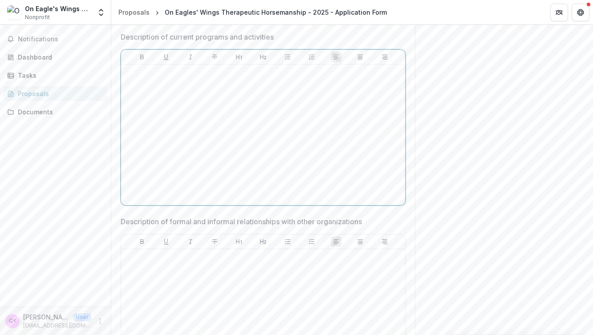
click at [135, 72] on p at bounding box center [263, 73] width 277 height 10
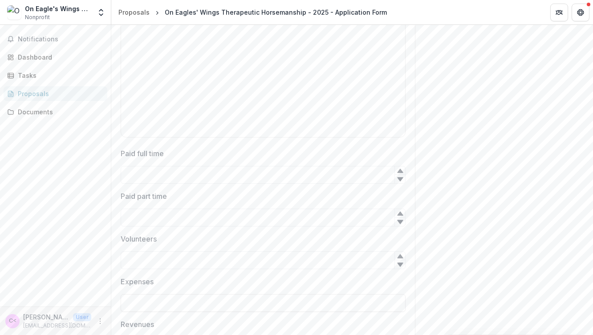
scroll to position [1654, 0]
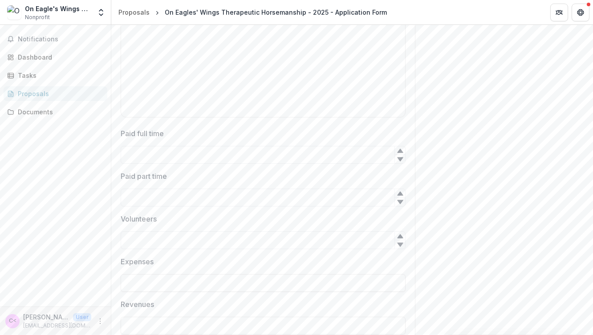
type input "*"
click at [398, 154] on icon at bounding box center [400, 150] width 7 height 7
type input "*"
click at [276, 195] on input "Paid part time" at bounding box center [263, 198] width 285 height 18
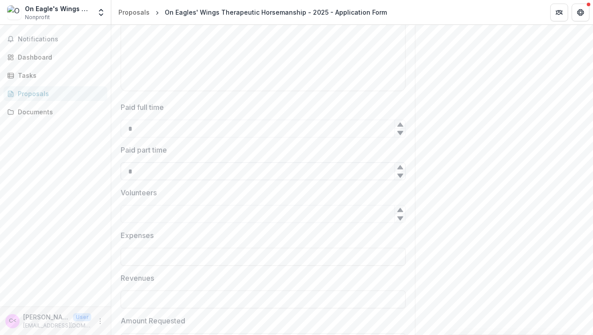
scroll to position [1720, 0]
type input "*"
click at [233, 179] on input "Volunteers" at bounding box center [263, 174] width 285 height 18
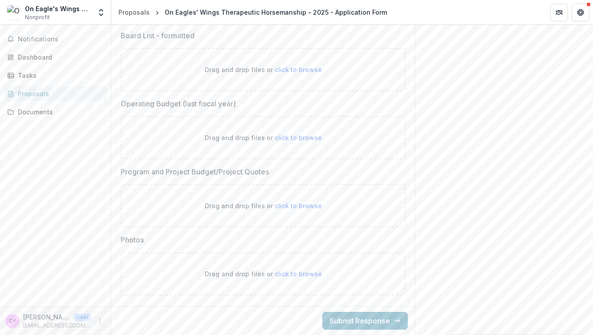
scroll to position [3005, 0]
